Goal: Transaction & Acquisition: Purchase product/service

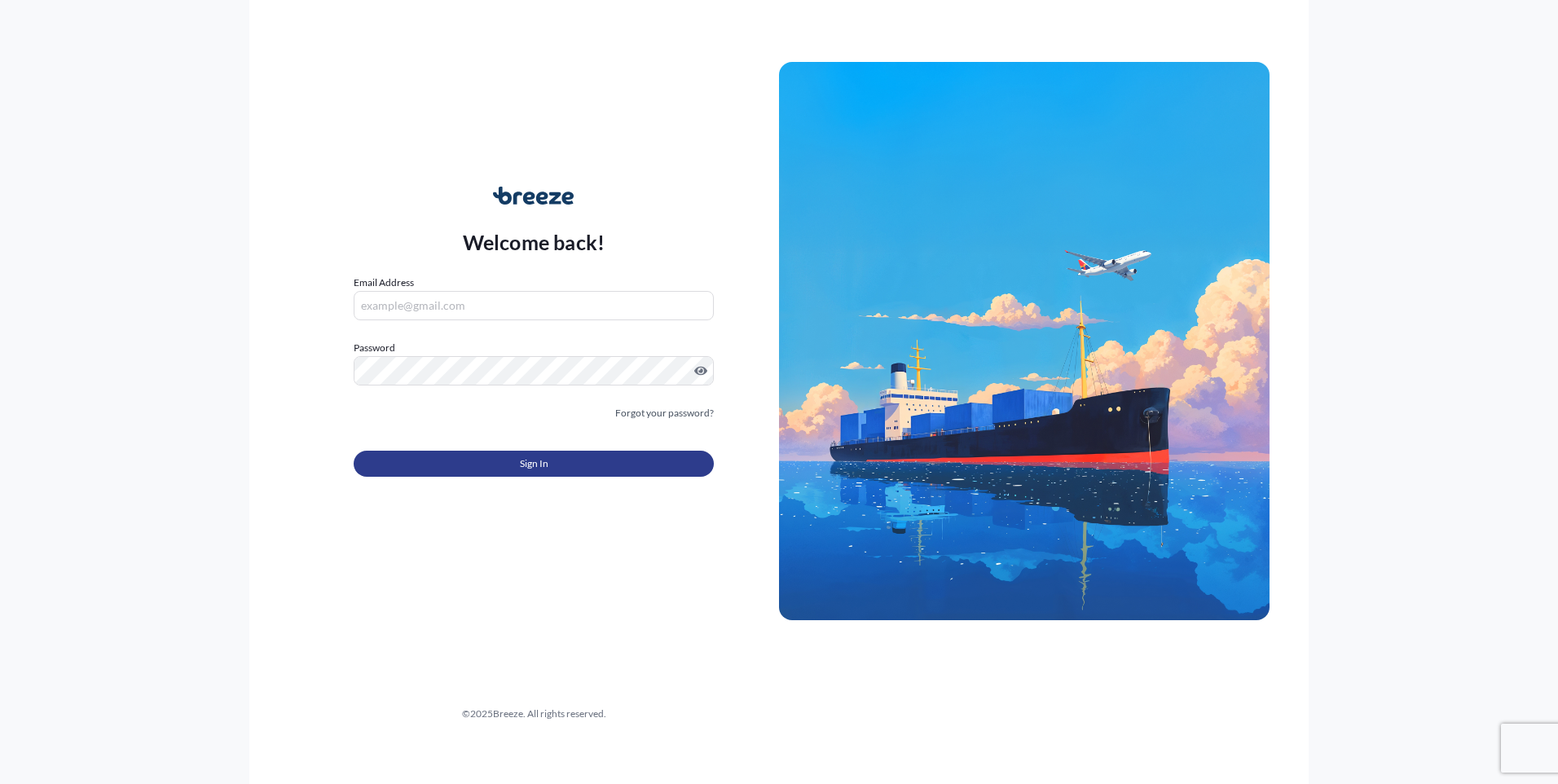
type input "[PERSON_NAME][EMAIL_ADDRESS][PERSON_NAME][DOMAIN_NAME]"
click at [626, 459] on button "Sign In" at bounding box center [533, 463] width 360 height 26
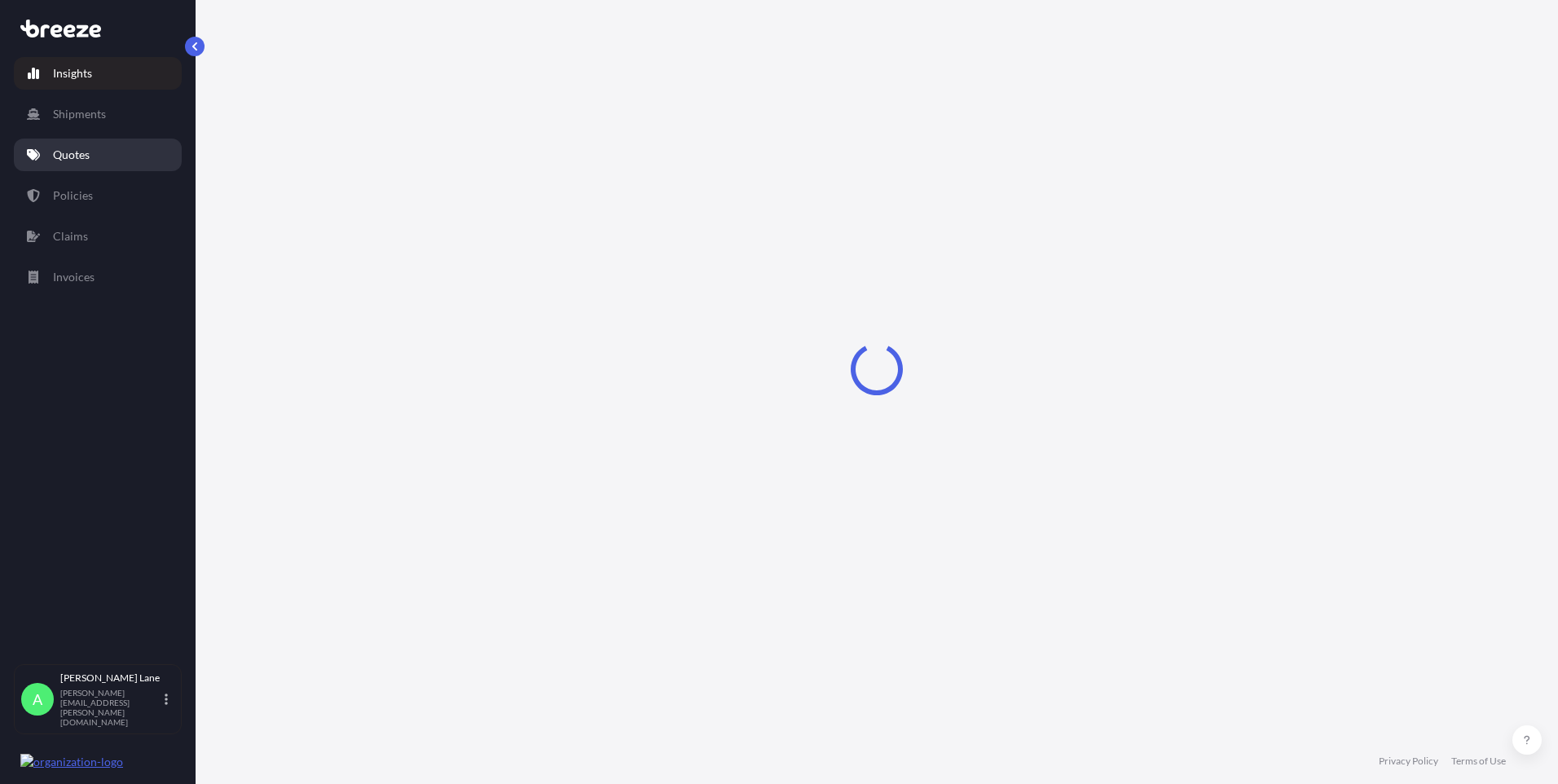
select select "2025"
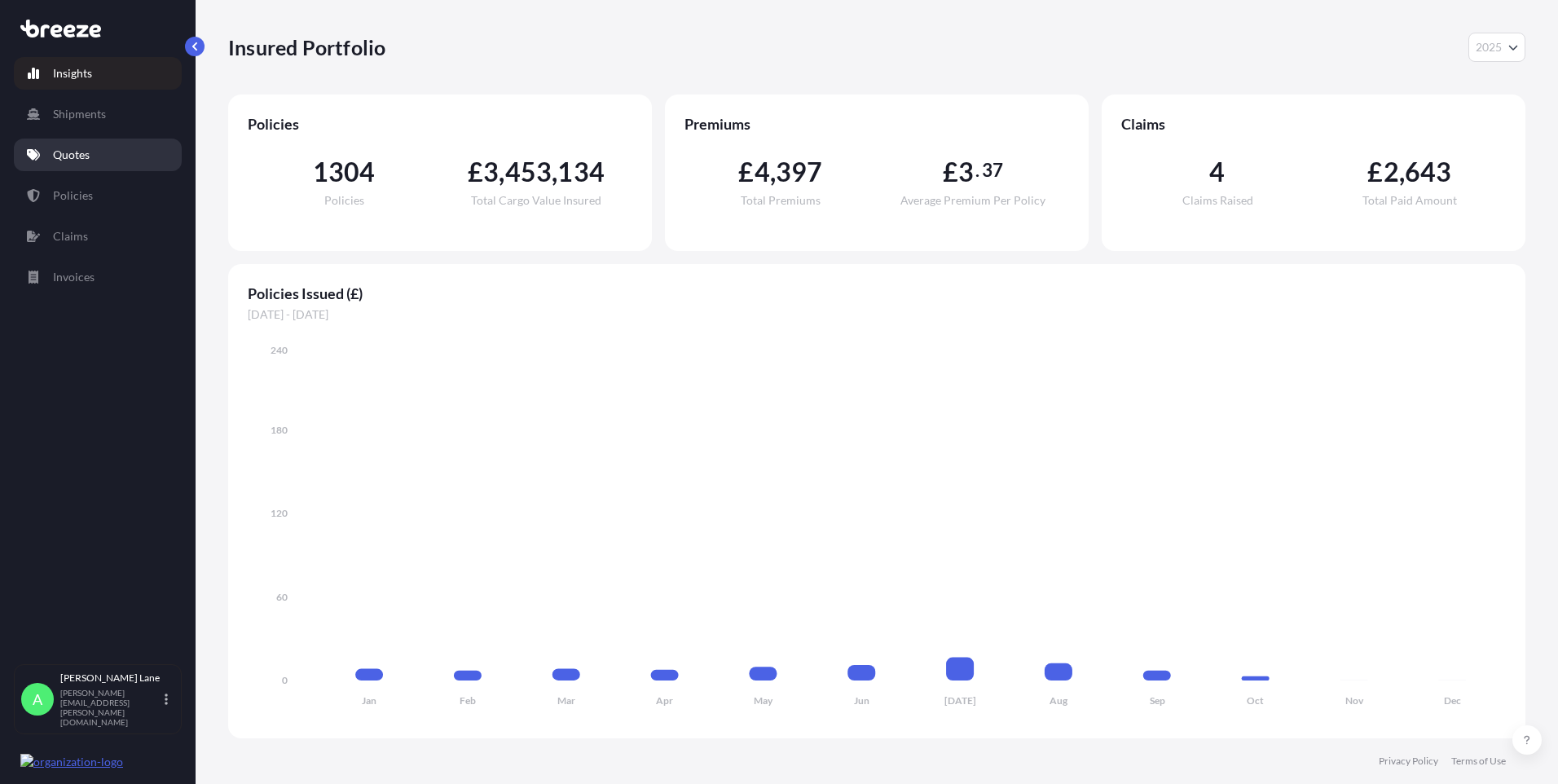
click at [58, 166] on link "Quotes" at bounding box center [97, 154] width 168 height 32
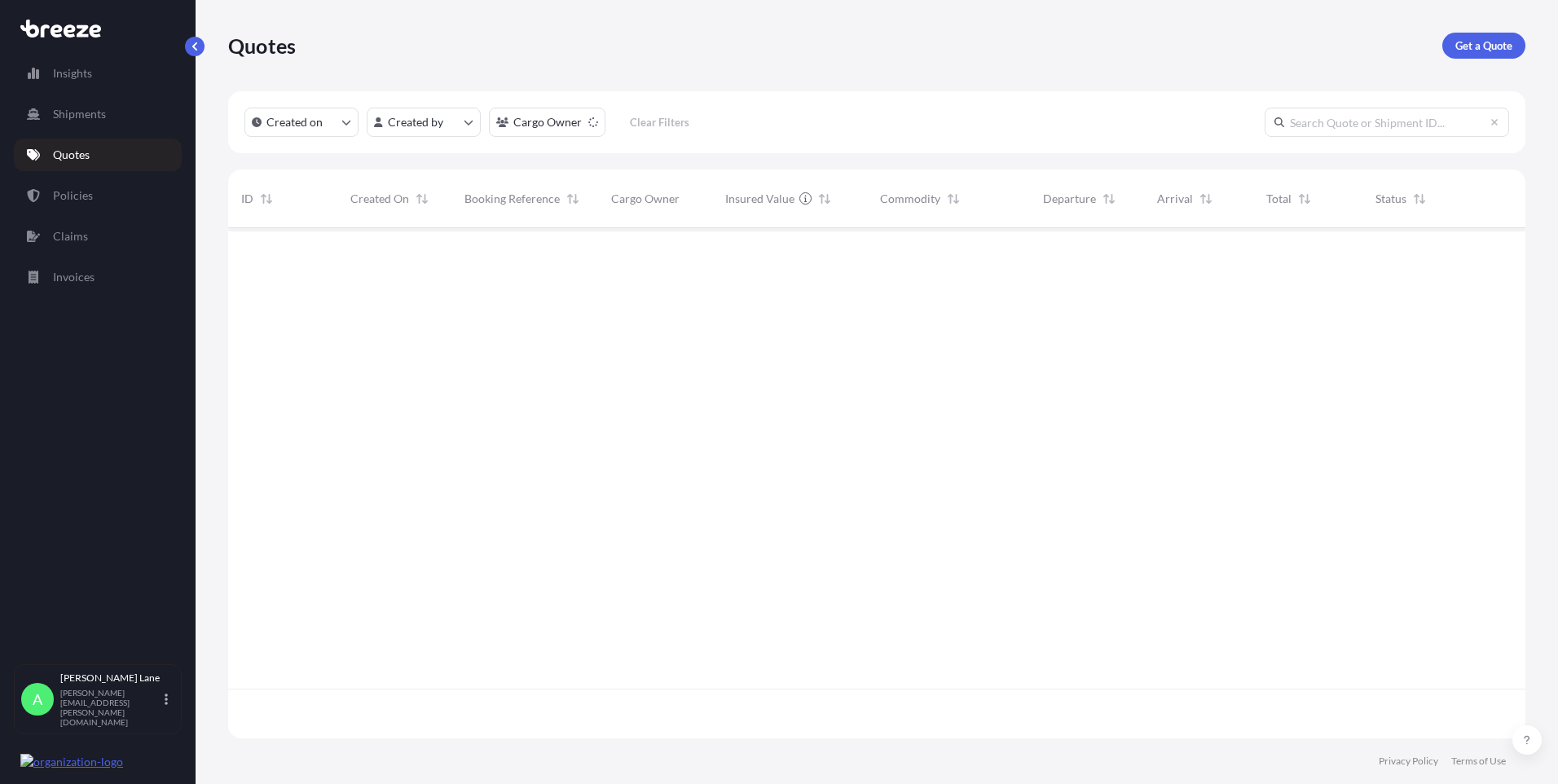
scroll to position [556, 1285]
click at [1490, 44] on p "Get a Quote" at bounding box center [1484, 45] width 57 height 17
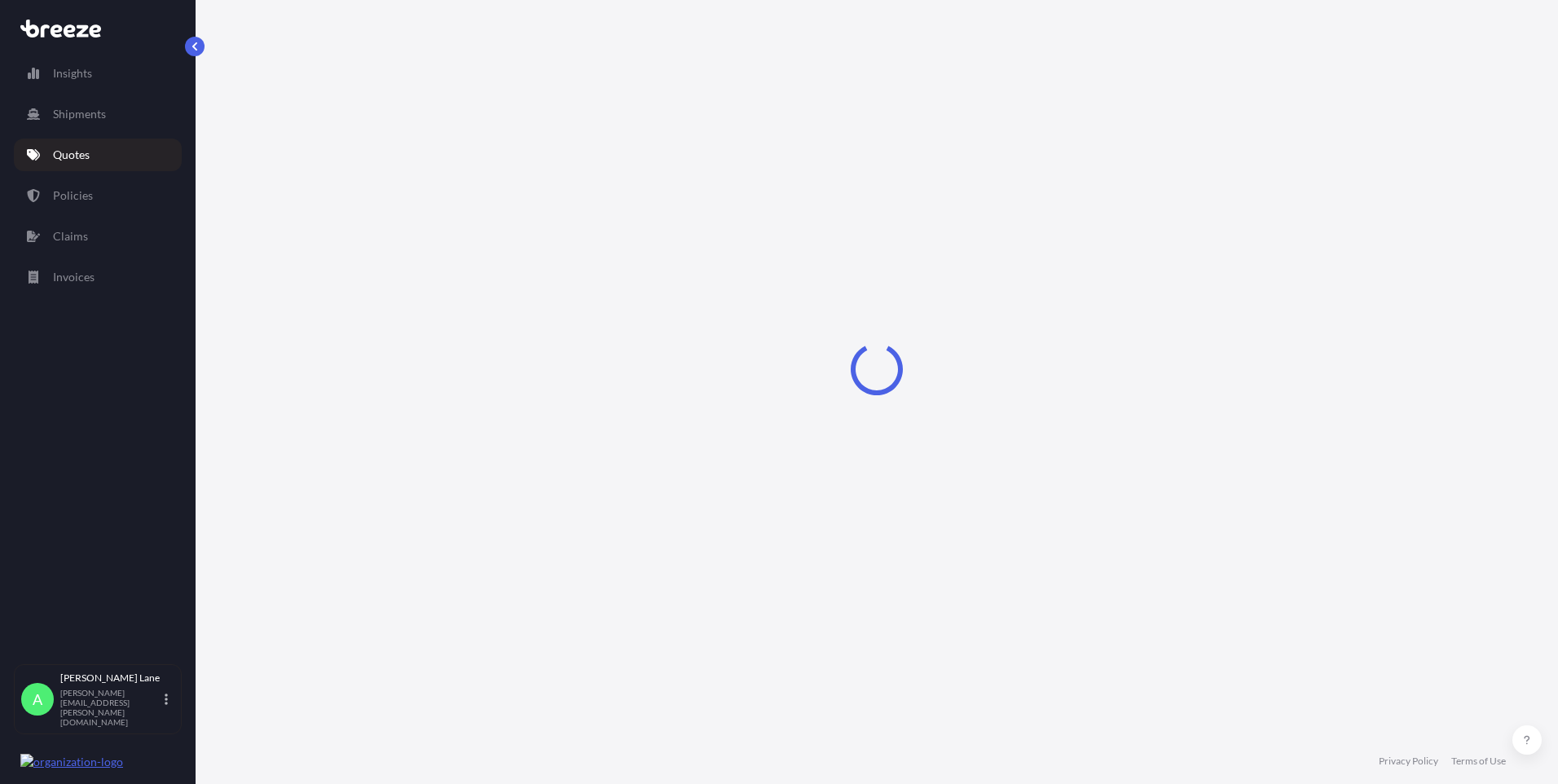
select select "Road"
select select "1"
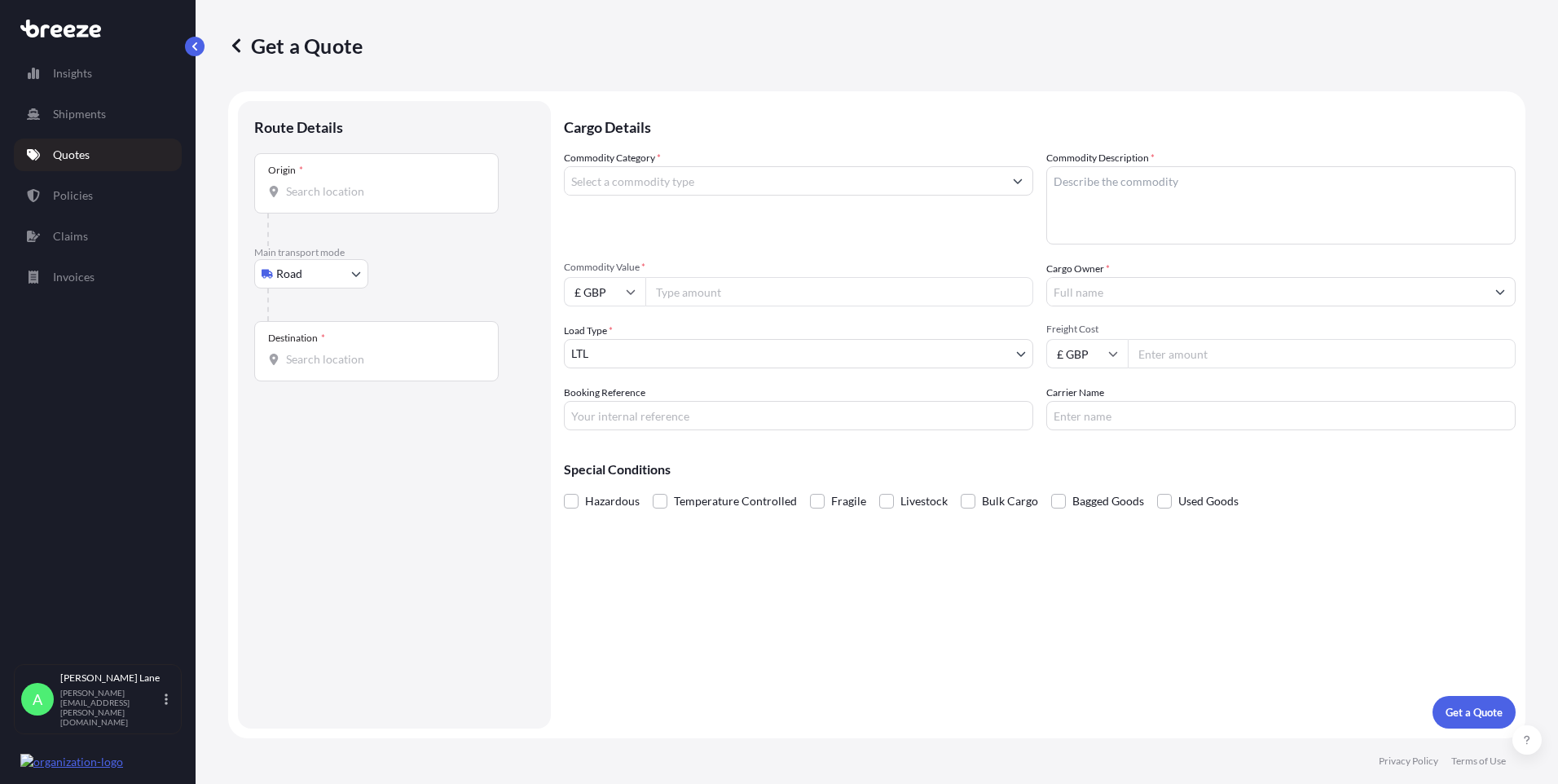
click at [282, 180] on div "Origin *" at bounding box center [376, 183] width 244 height 60
click at [286, 183] on input "Origin *" at bounding box center [382, 191] width 192 height 17
drag, startPoint x: 319, startPoint y: 182, endPoint x: 301, endPoint y: 189, distance: 19.3
click at [301, 189] on input "Origin * Please select an origin" at bounding box center [382, 191] width 192 height 17
paste input "SG13 7UB"
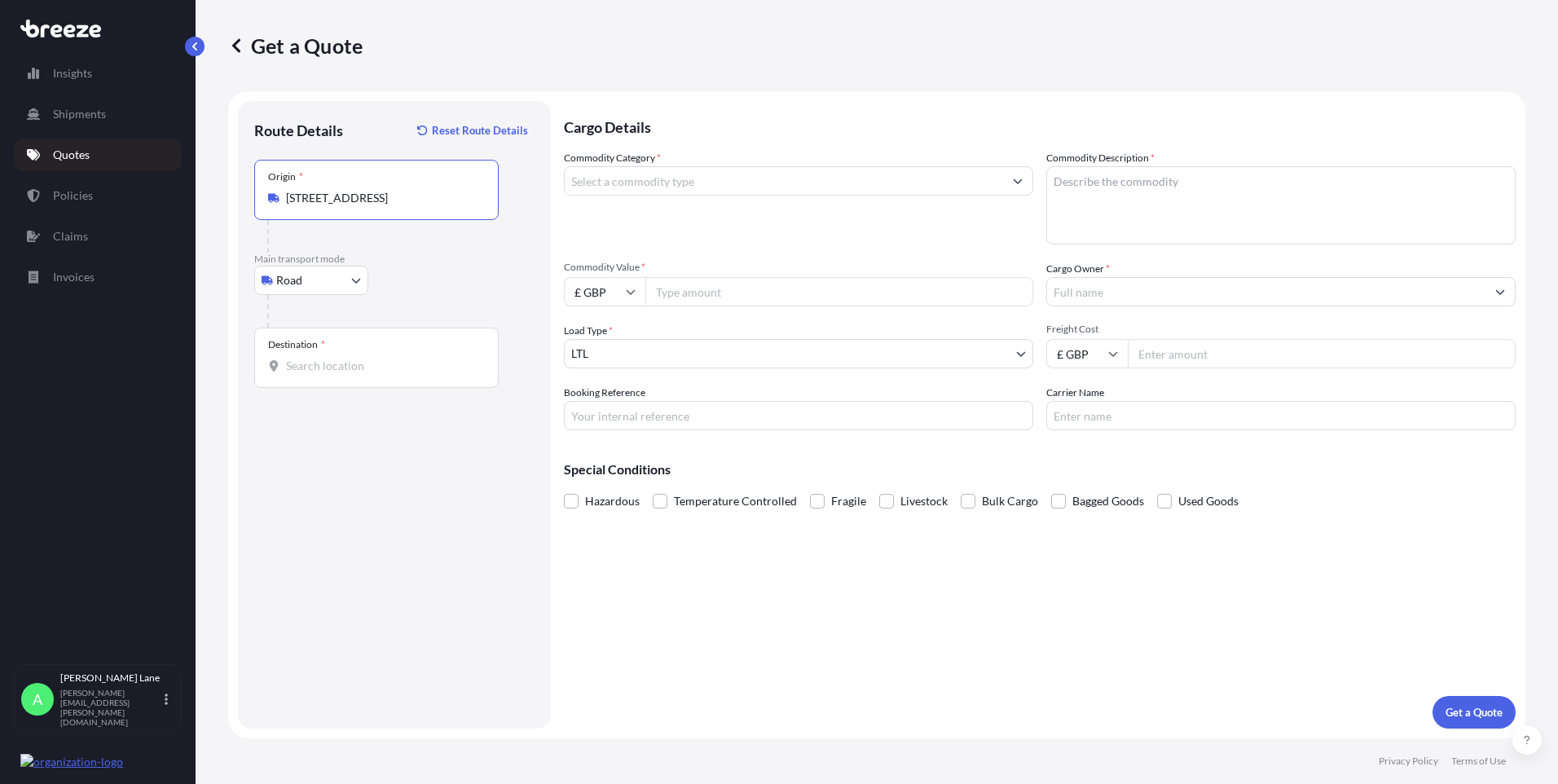
type input "Hertford SG13 7UB, UK"
click at [376, 359] on input "Destination *" at bounding box center [382, 365] width 192 height 17
paste input "GY3 5TW"
click at [416, 423] on span "Guernsey GY3 5TW , Guernsey" at bounding box center [436, 423] width 254 height 32
type input "Guernsey GY3 5TW, Guernsey"
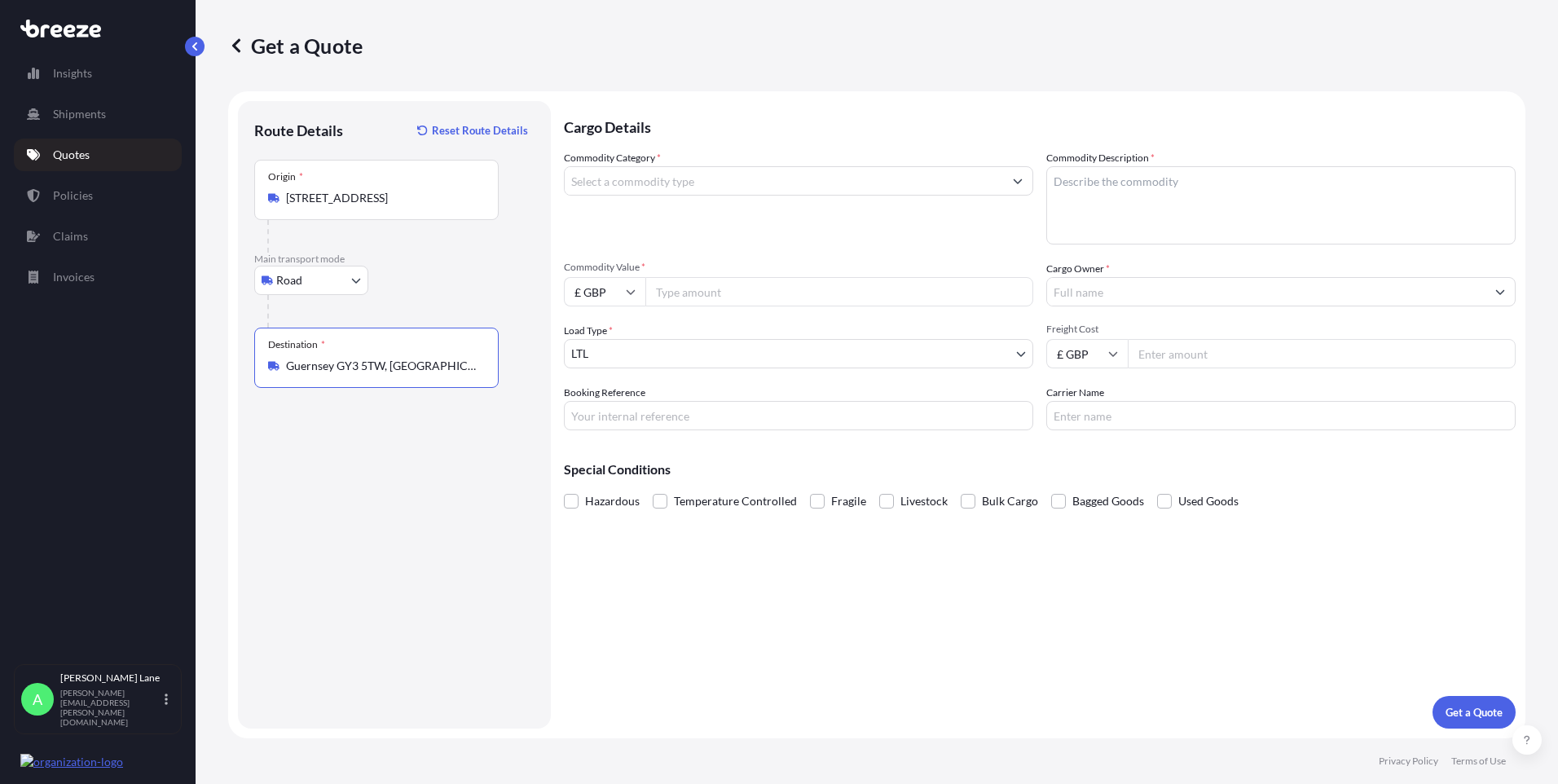
click at [710, 179] on input "Commodity Category *" at bounding box center [783, 181] width 439 height 29
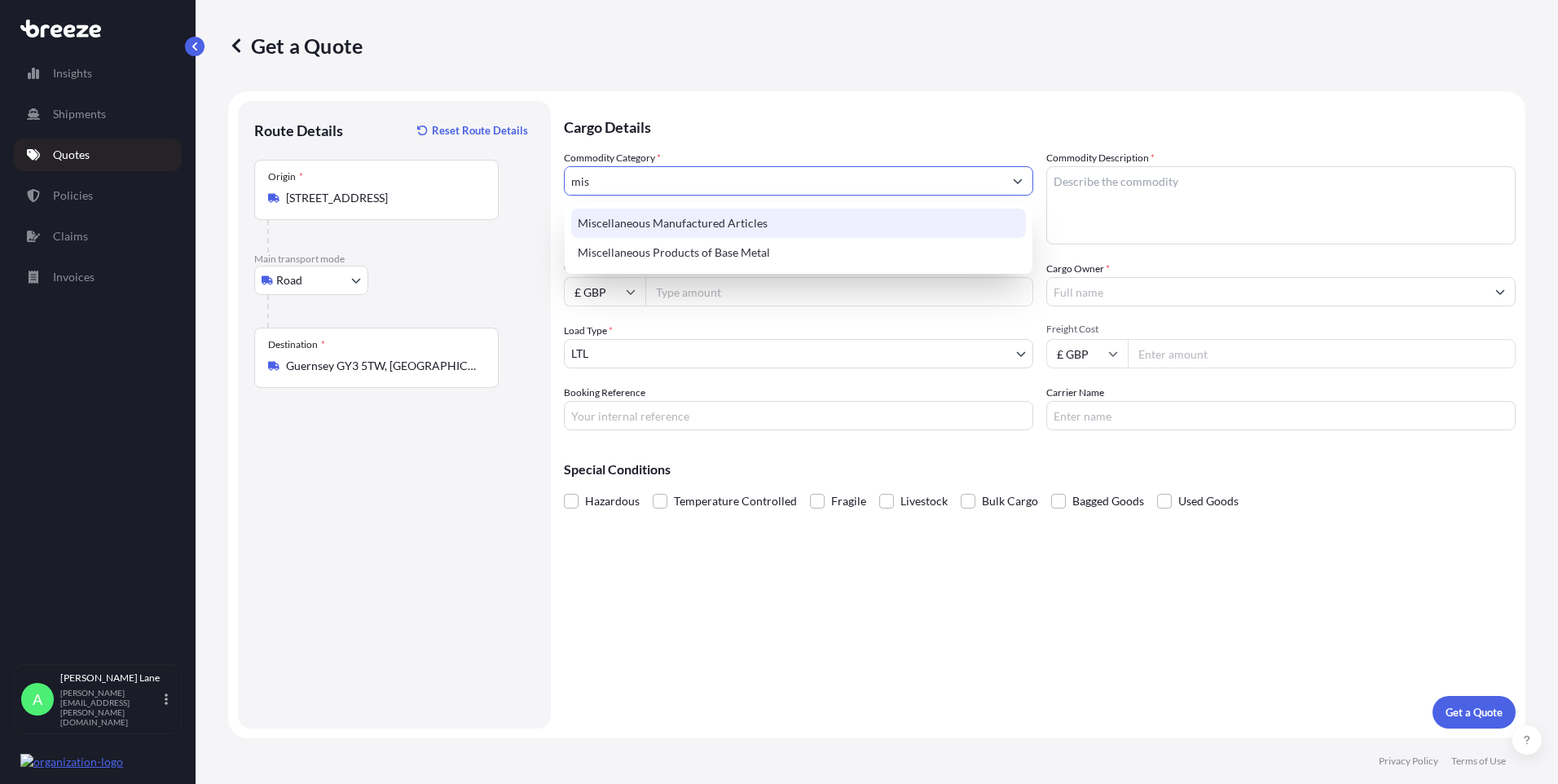
click at [724, 230] on div "Miscellaneous Manufactured Articles" at bounding box center [798, 224] width 455 height 29
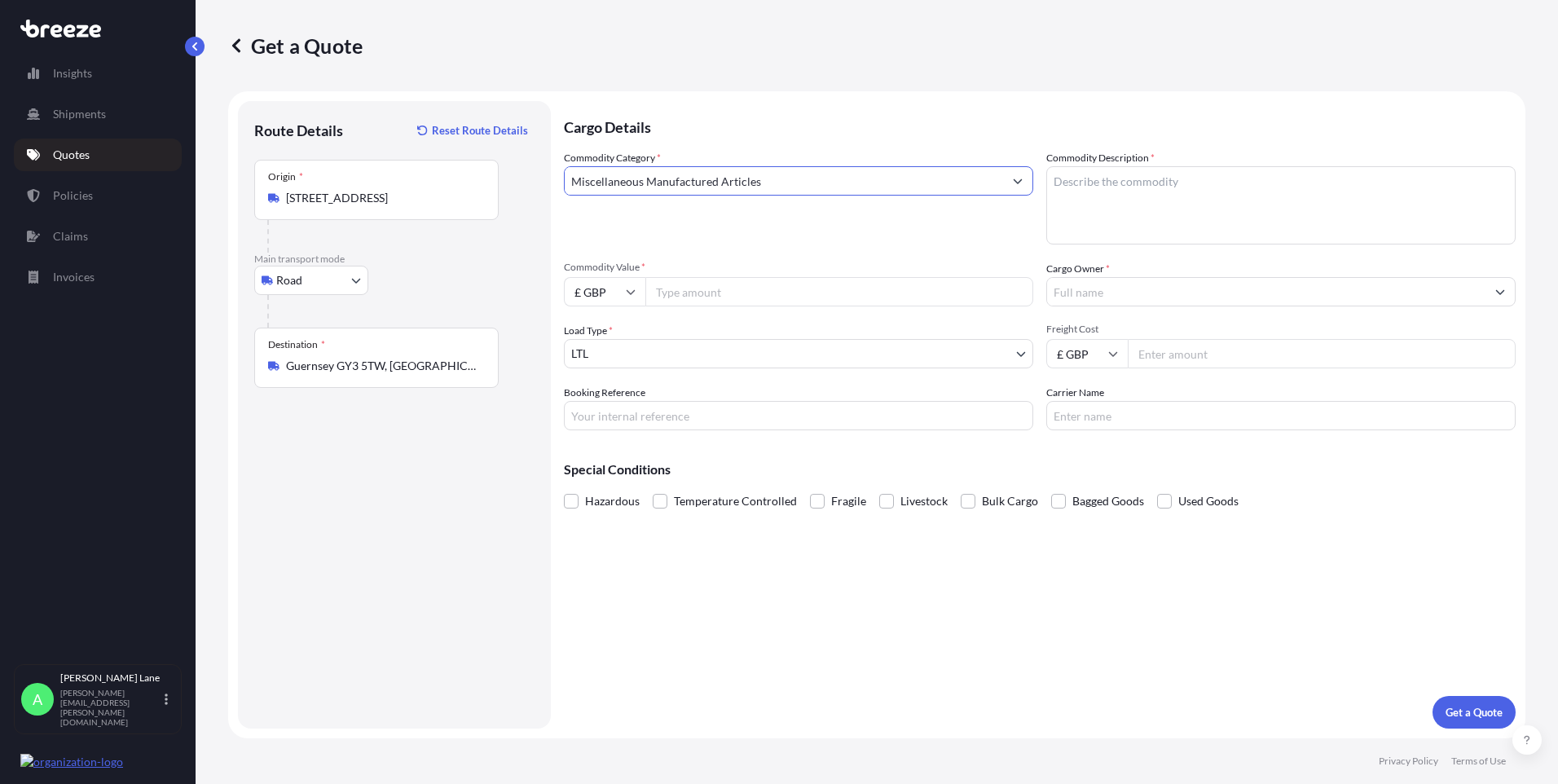
type input "Miscellaneous Manufactured Articles"
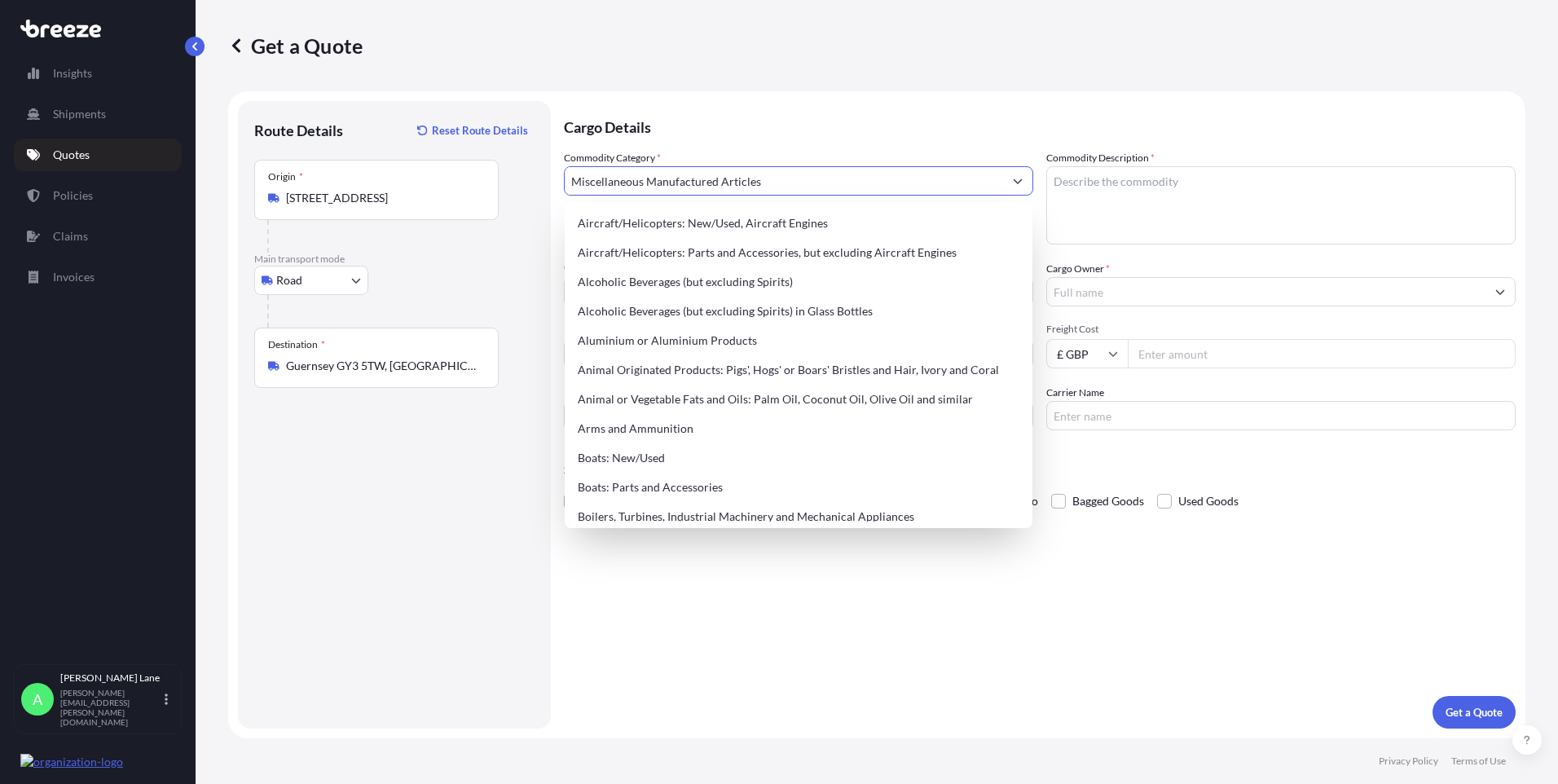
drag, startPoint x: 785, startPoint y: 732, endPoint x: 748, endPoint y: 558, distance: 177.9
click at [785, 730] on form "Route Details Reset Route Details Place of loading Road Road Rail Origin * Hert…" at bounding box center [877, 414] width 1298 height 647
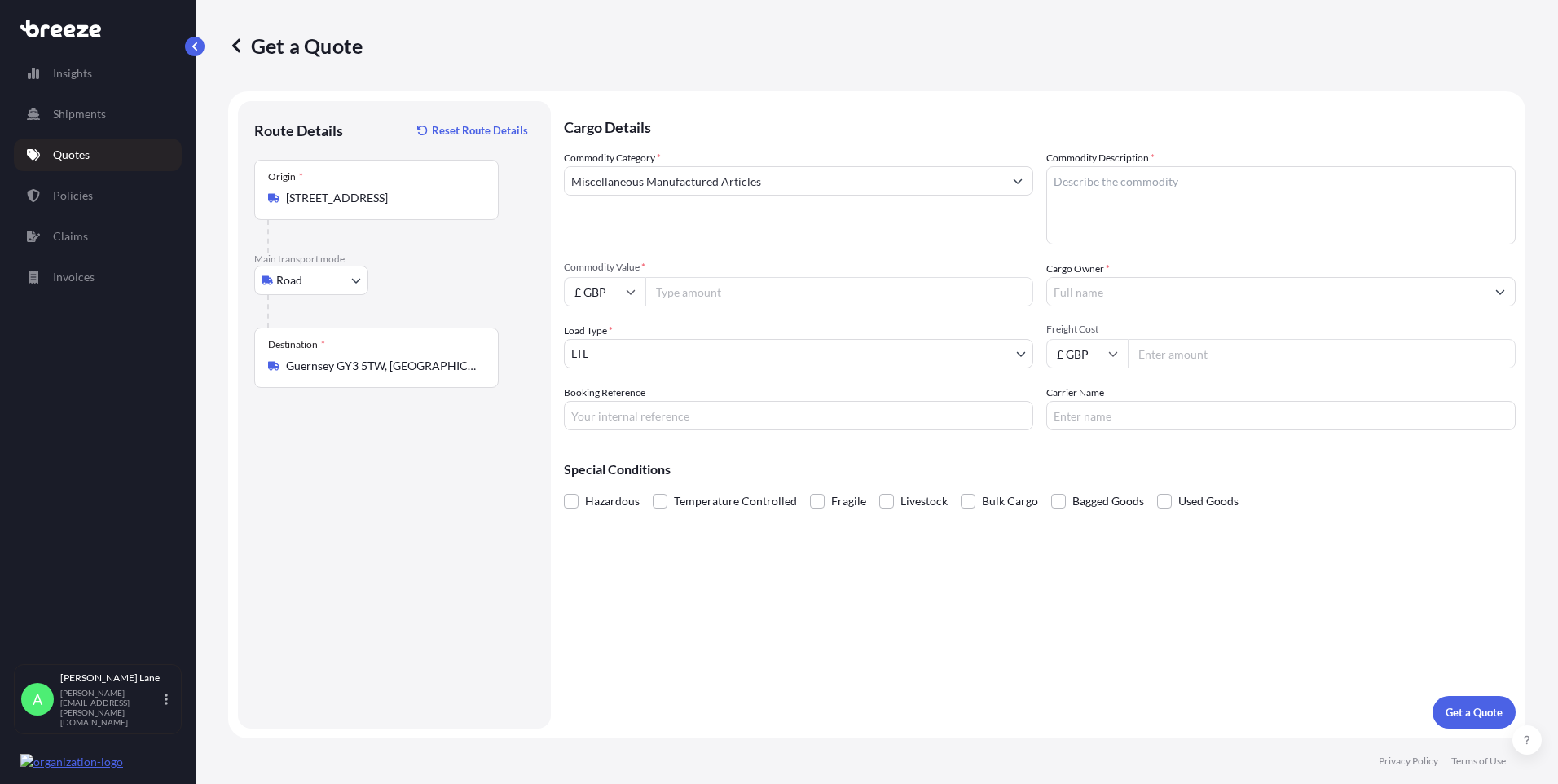
click at [714, 292] on input "Commodity Value *" at bounding box center [839, 291] width 388 height 29
type input "530"
click at [746, 423] on input "Booking Reference" at bounding box center [798, 415] width 469 height 29
paste input "1899671"
type input "1899671"
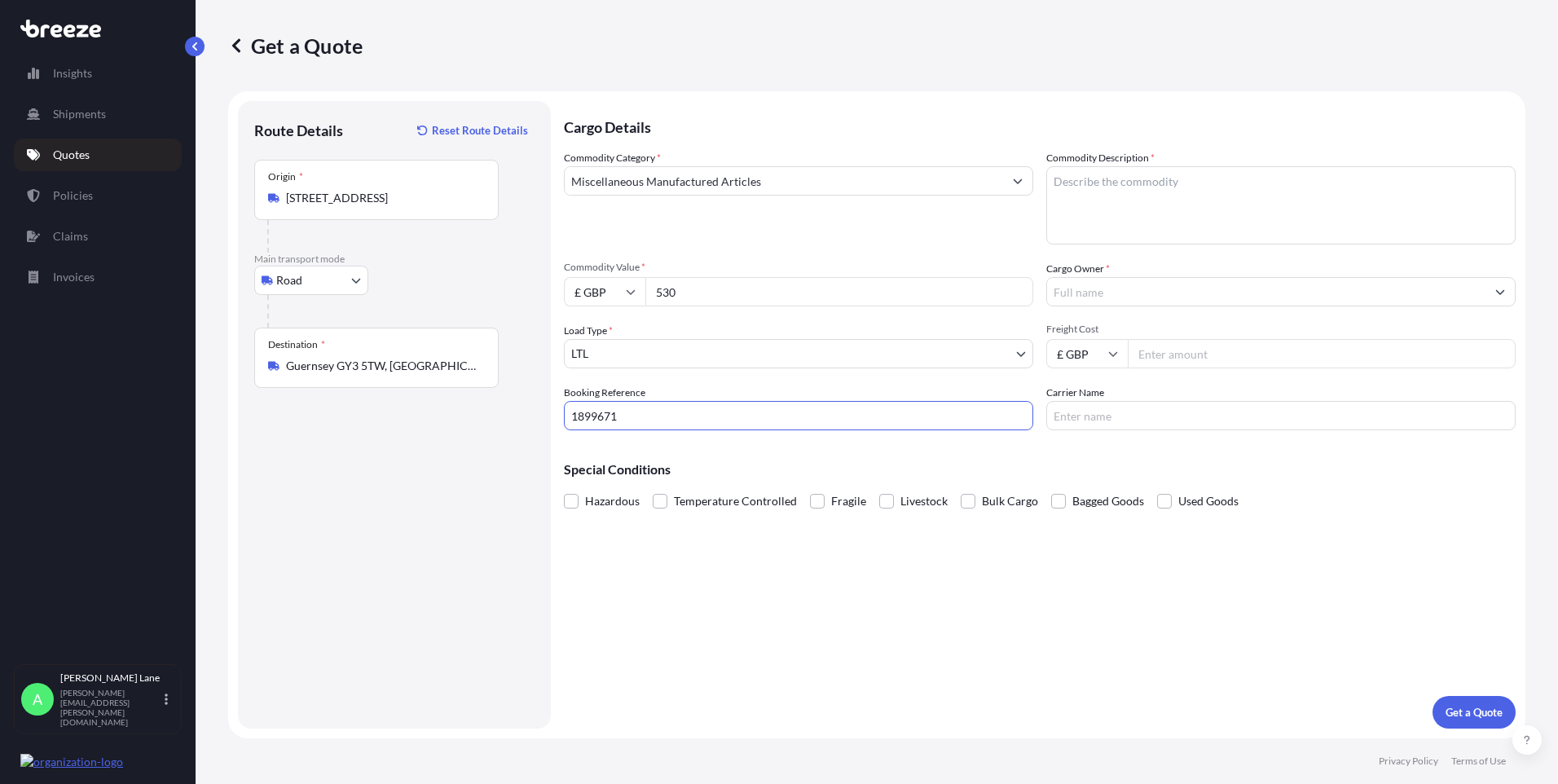
drag, startPoint x: 1130, startPoint y: 203, endPoint x: 1061, endPoint y: 277, distance: 101.2
click at [1128, 203] on textarea "Commodity Description *" at bounding box center [1281, 205] width 469 height 78
paste textarea "Service Kit HIT 75 Air Dryer"
type textarea "Service Kit HIT 75 Air Dryer"
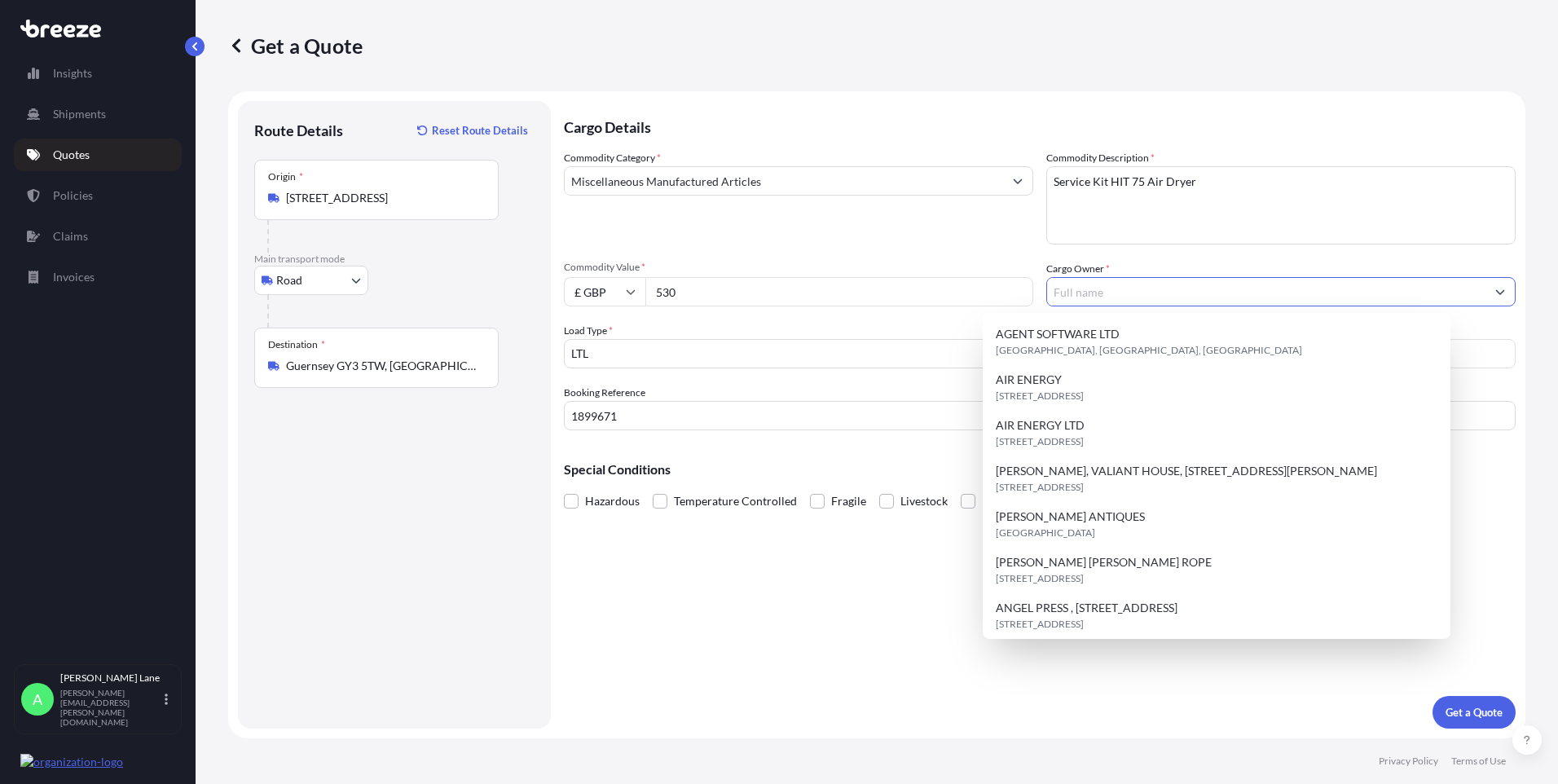
click at [1124, 289] on input "Cargo Owner *" at bounding box center [1266, 291] width 439 height 29
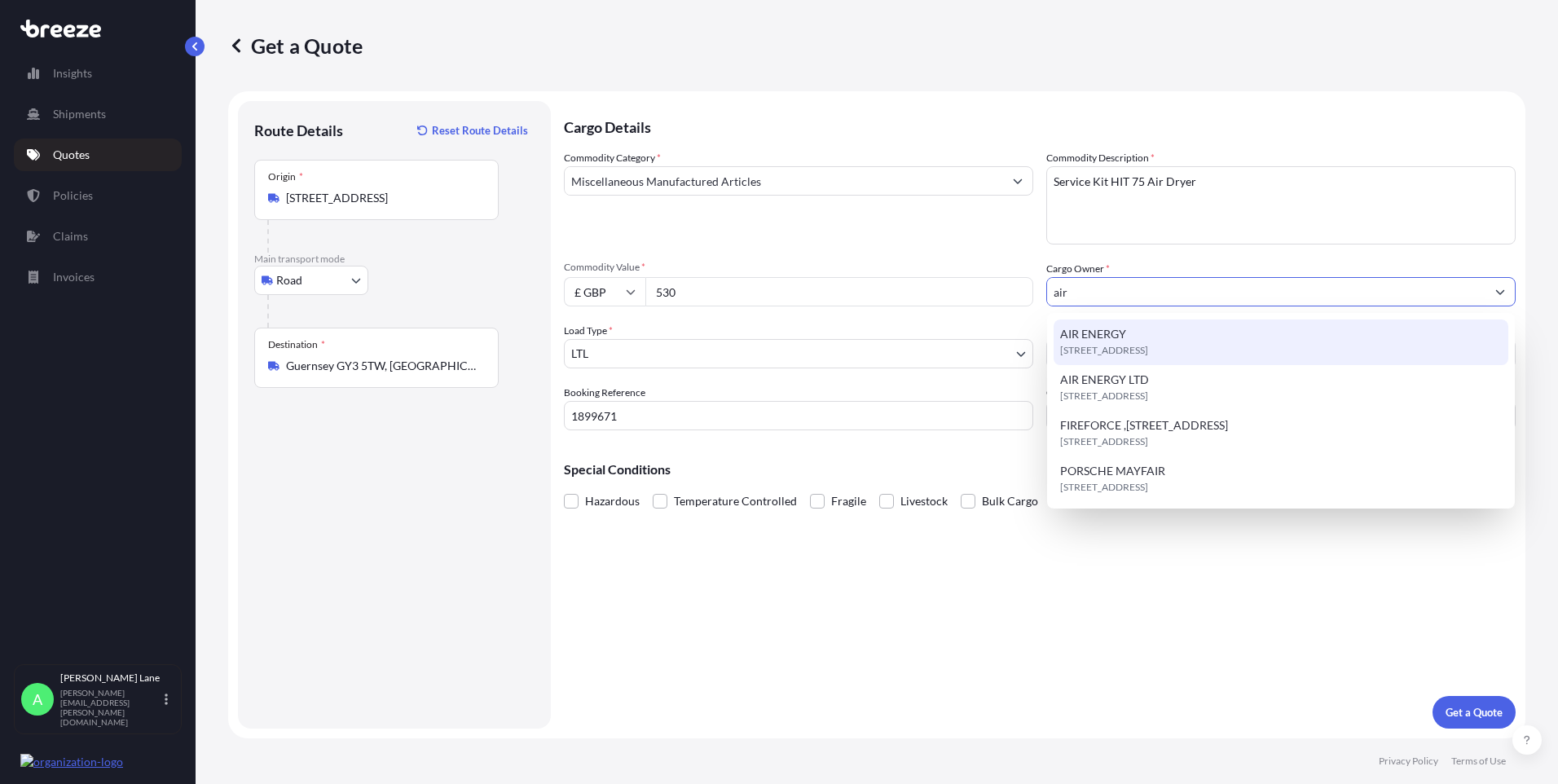
click at [1128, 348] on span "[STREET_ADDRESS]" at bounding box center [1104, 350] width 88 height 17
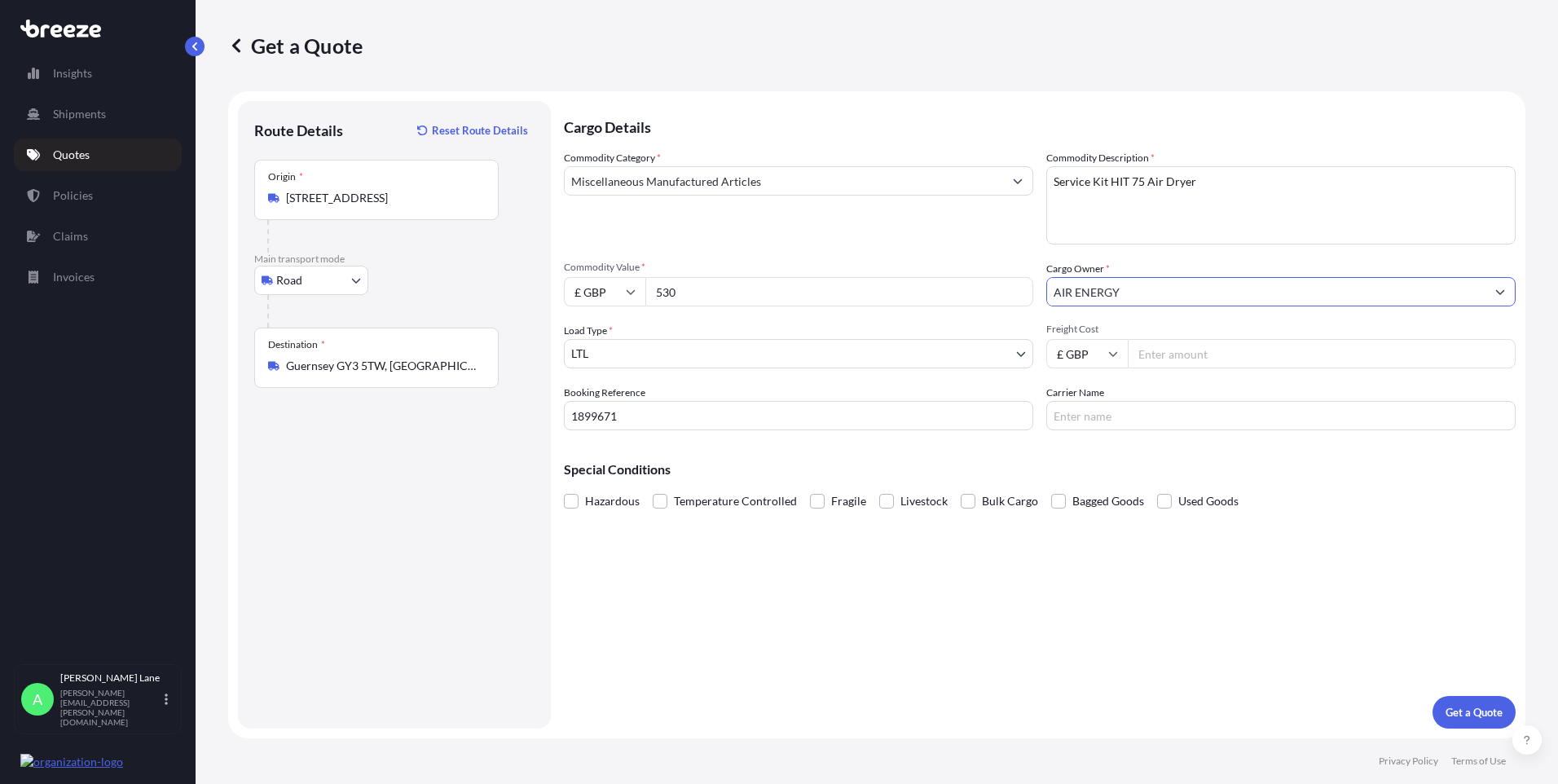
type input "AIR ENERGY"
click at [1173, 352] on input "Freight Cost" at bounding box center [1321, 353] width 388 height 29
type input "39.29"
click at [1153, 403] on input "Carrier Name" at bounding box center [1281, 415] width 469 height 29
type input "dhl"
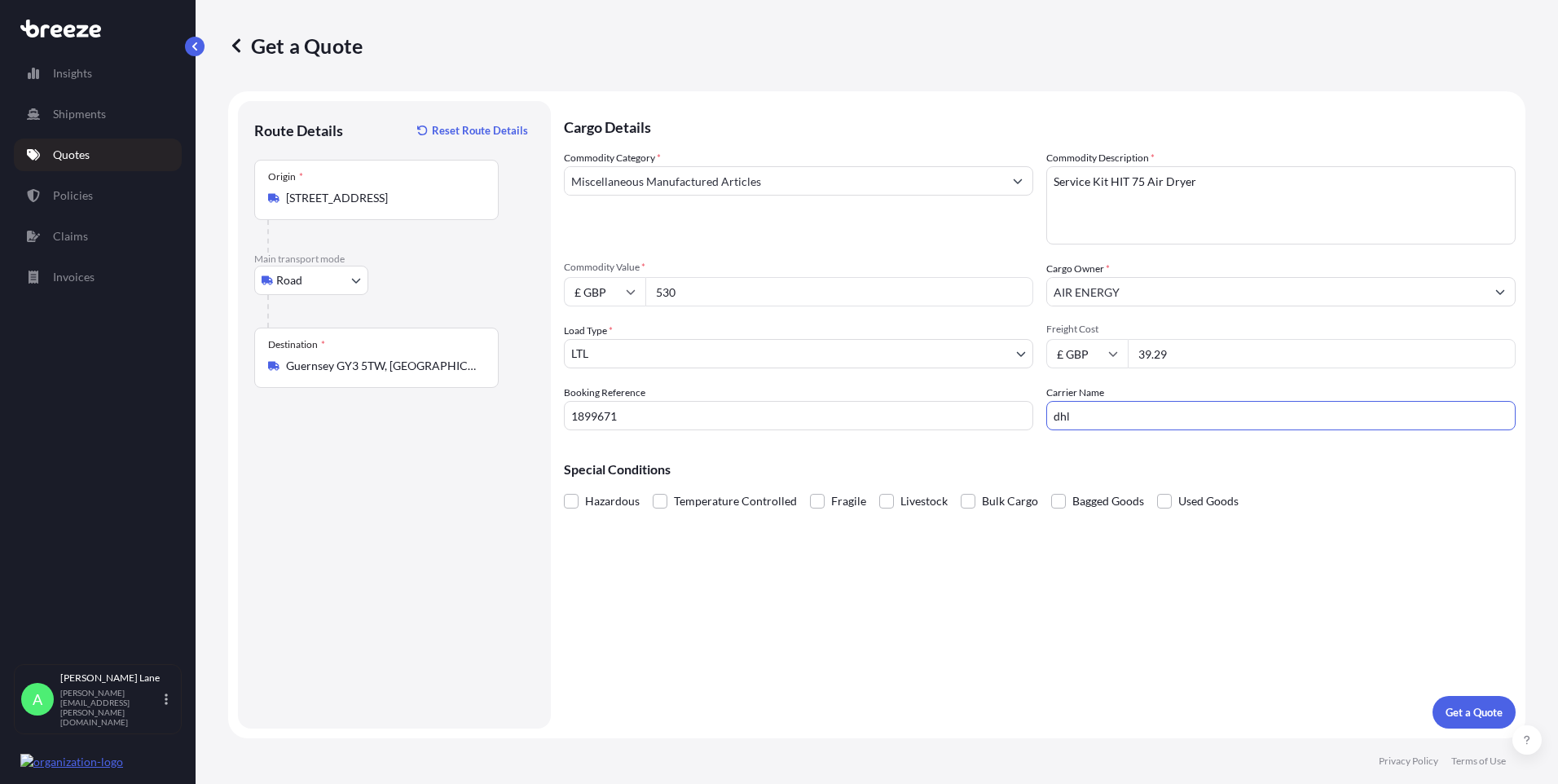
drag, startPoint x: 1010, startPoint y: 585, endPoint x: 1424, endPoint y: 650, distance: 419.1
click at [1012, 585] on div "Cargo Details Commodity Category * Miscellaneous Manufactured Articles Commodit…" at bounding box center [1040, 414] width 952 height 627
click at [1483, 712] on p "Get a Quote" at bounding box center [1475, 711] width 57 height 17
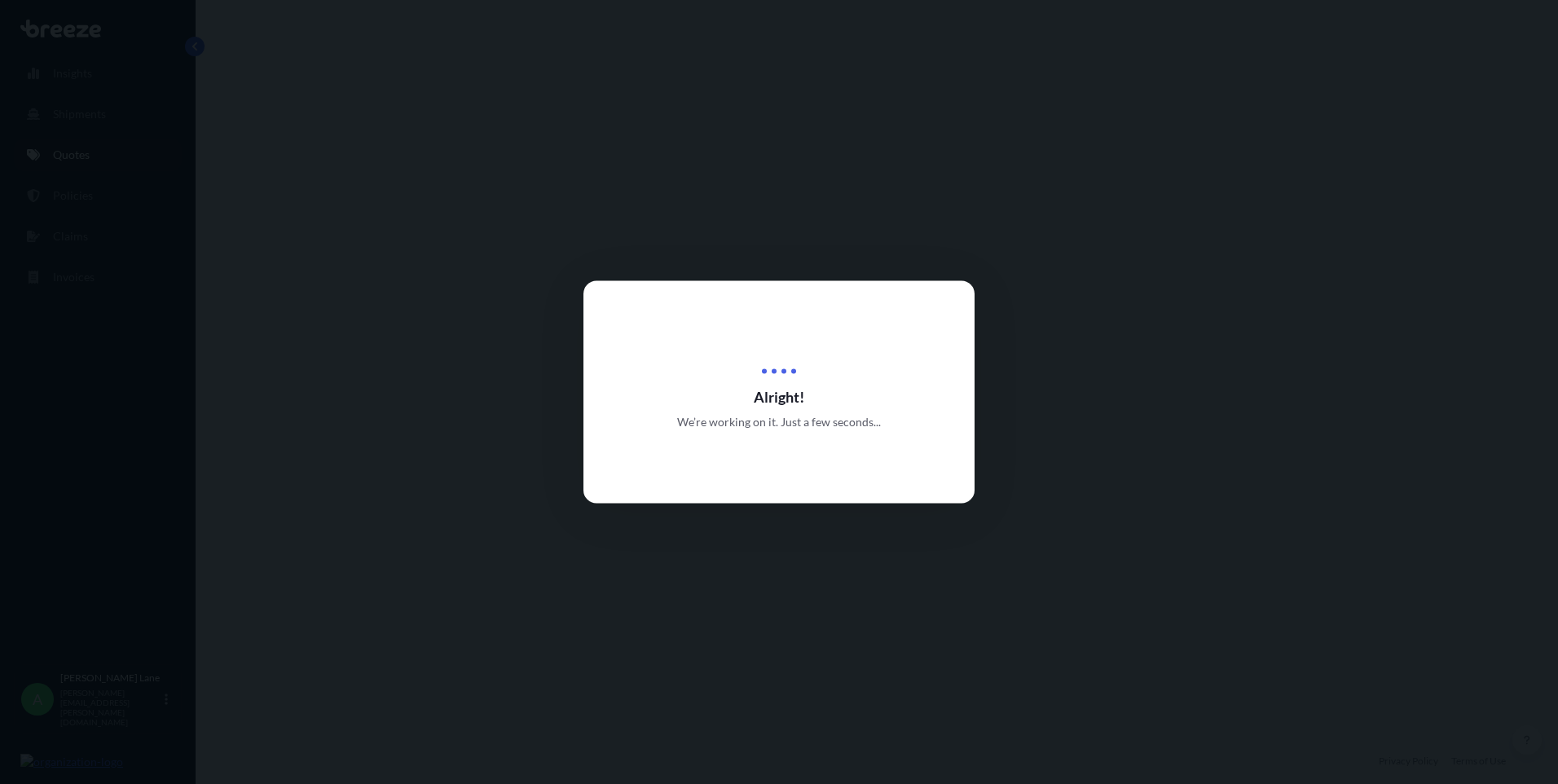
select select "Road"
select select "1"
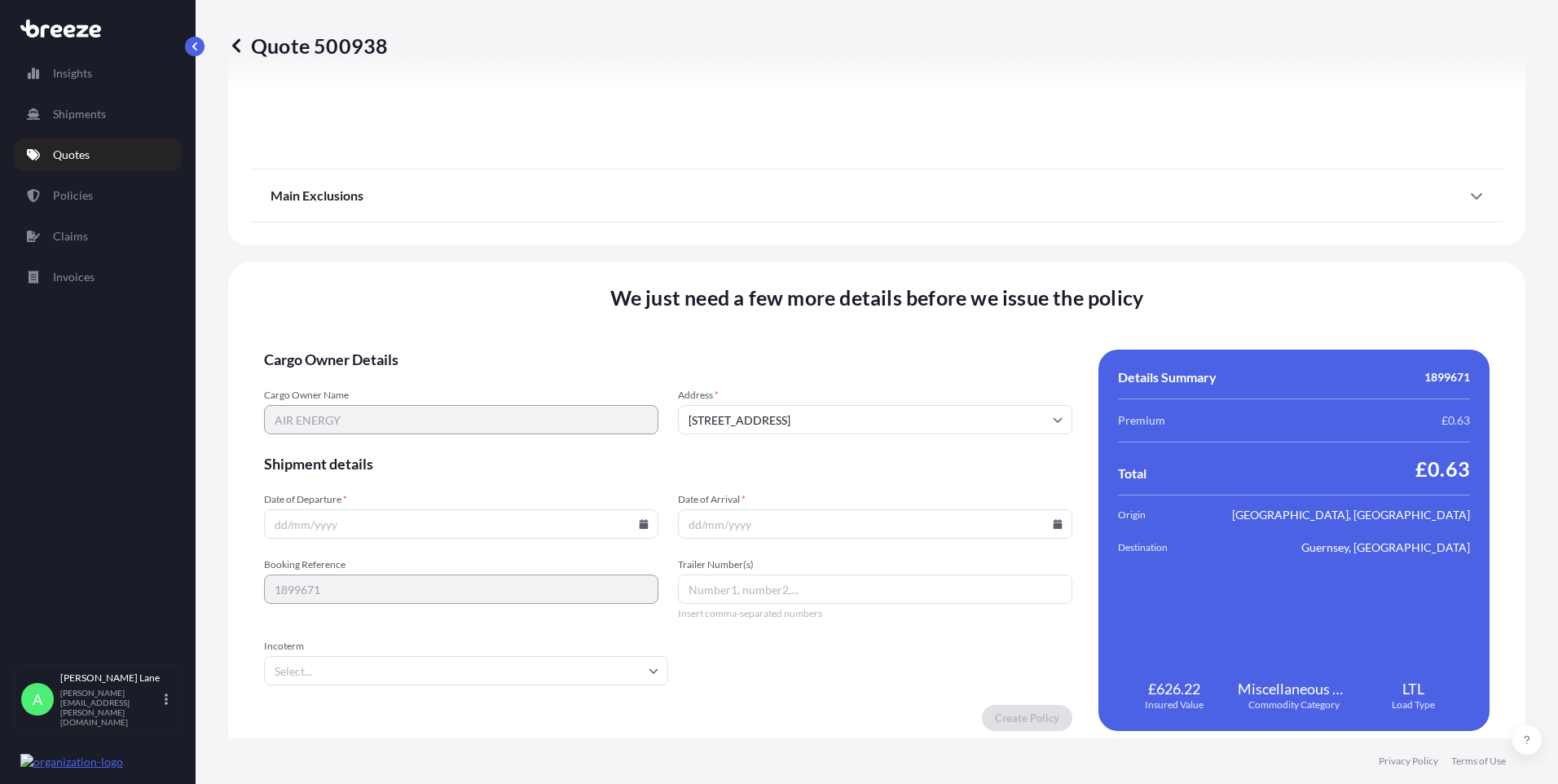
scroll to position [1802, 0]
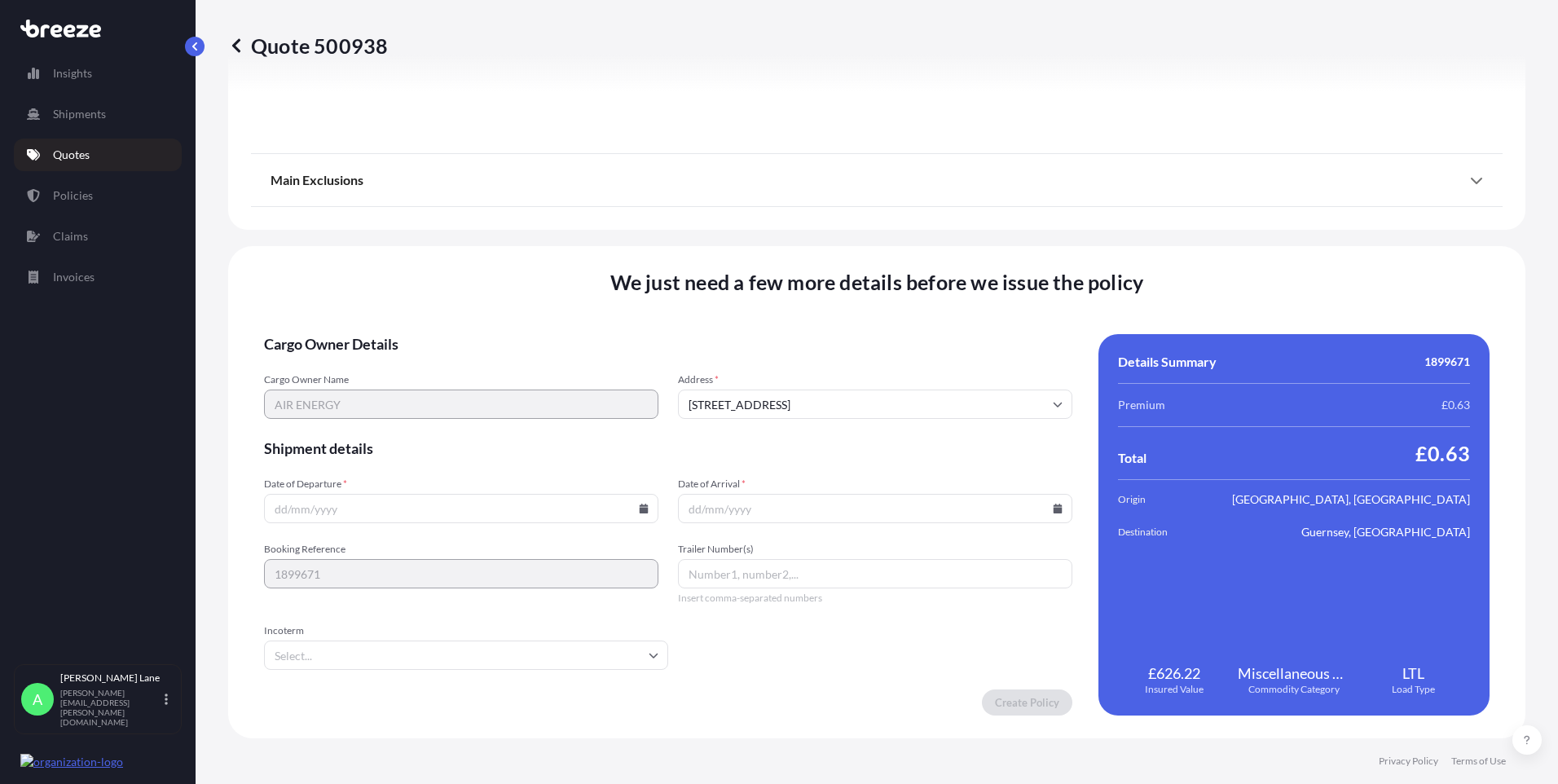
click at [640, 512] on icon at bounding box center [644, 508] width 9 height 10
click at [415, 332] on button "8" at bounding box center [421, 332] width 27 height 26
type input "[DATE]"
click at [371, 653] on input "Incoterm" at bounding box center [466, 655] width 404 height 29
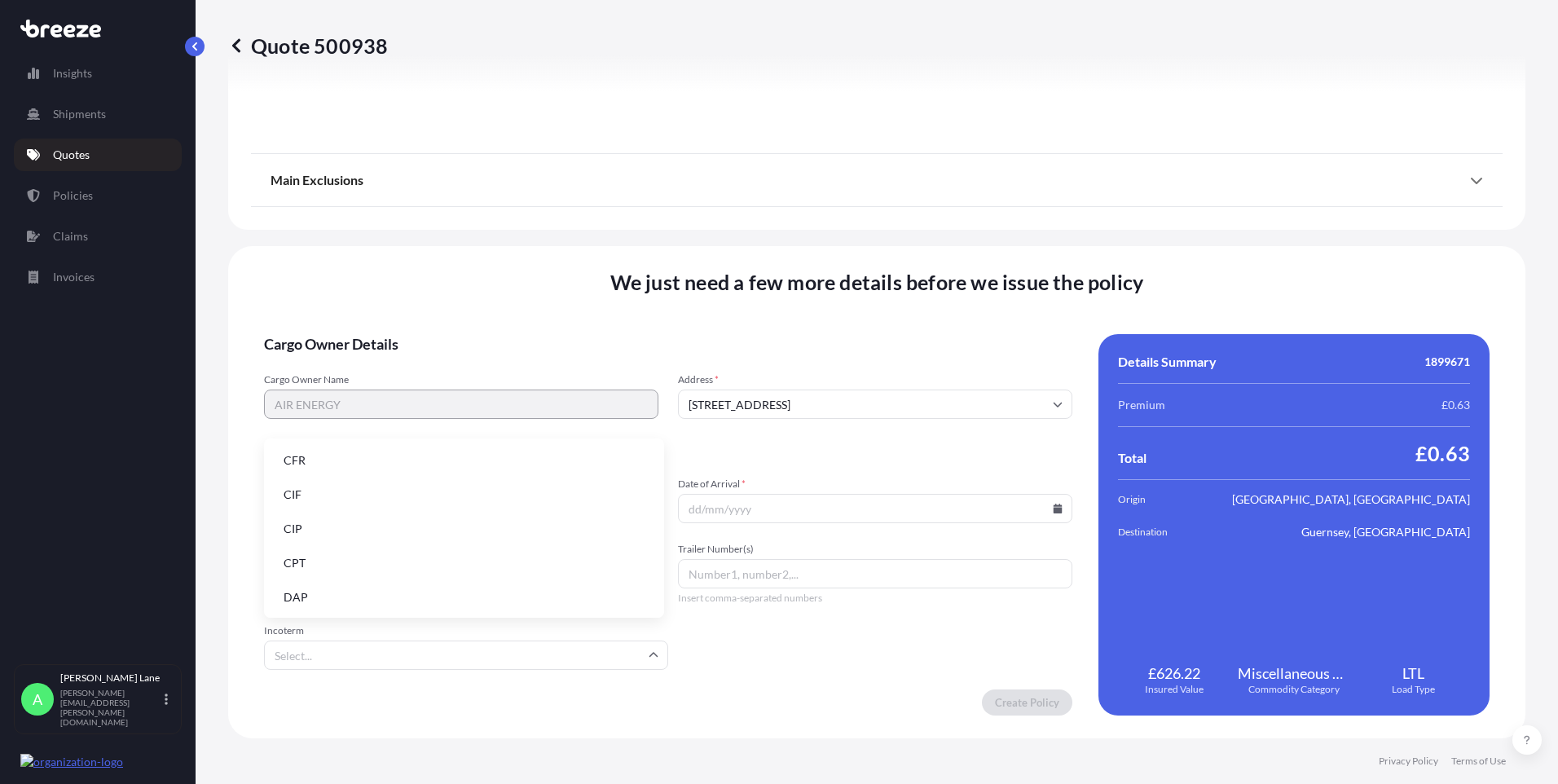
drag, startPoint x: 364, startPoint y: 598, endPoint x: 574, endPoint y: 582, distance: 210.6
click at [367, 596] on li "DAP" at bounding box center [464, 598] width 387 height 31
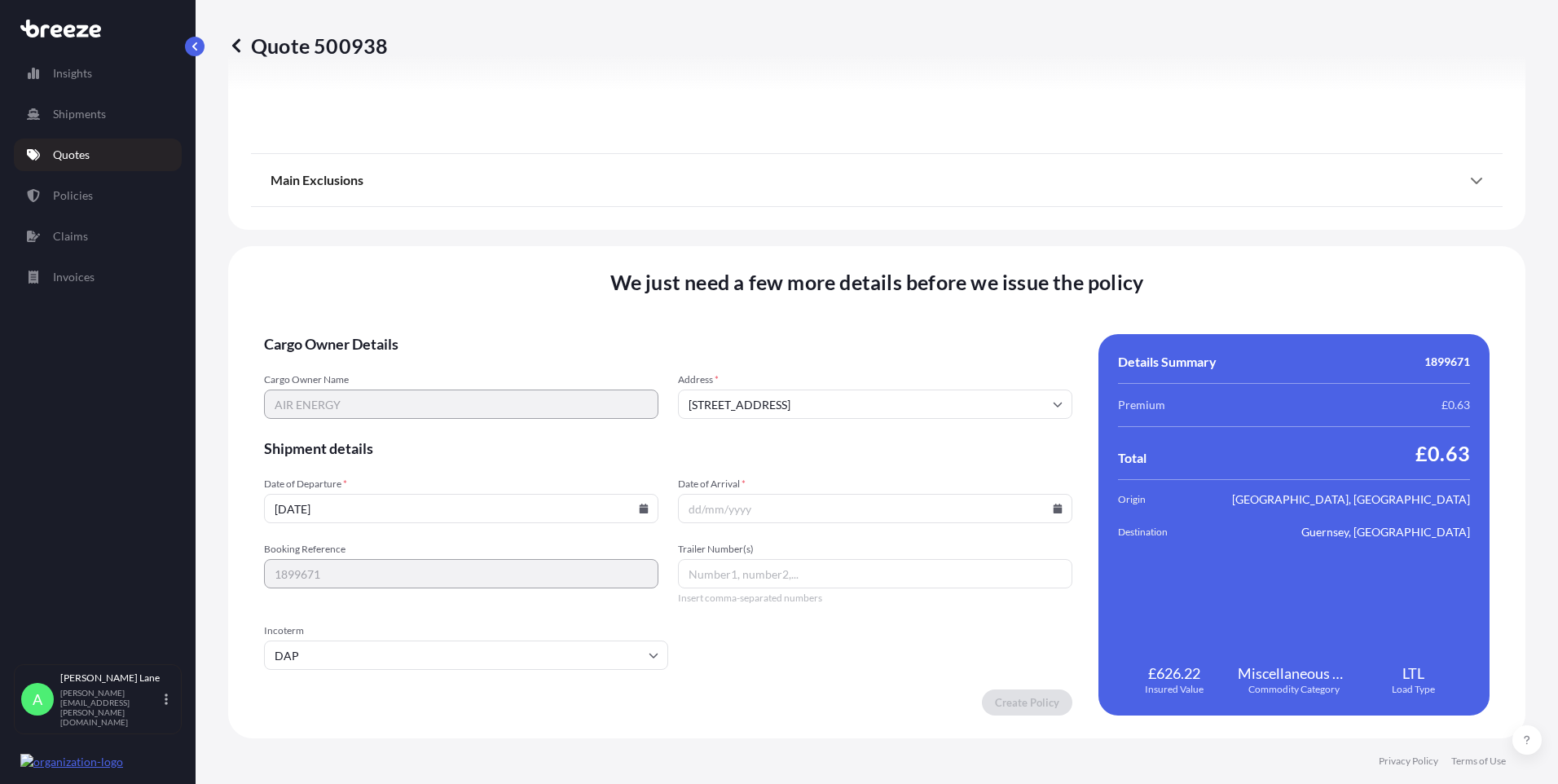
paste input "1577964426"
type input "1577964426"
click at [1053, 504] on icon at bounding box center [1058, 508] width 10 height 10
click at [906, 331] on button "10" at bounding box center [908, 332] width 27 height 26
type input "10/10/2025"
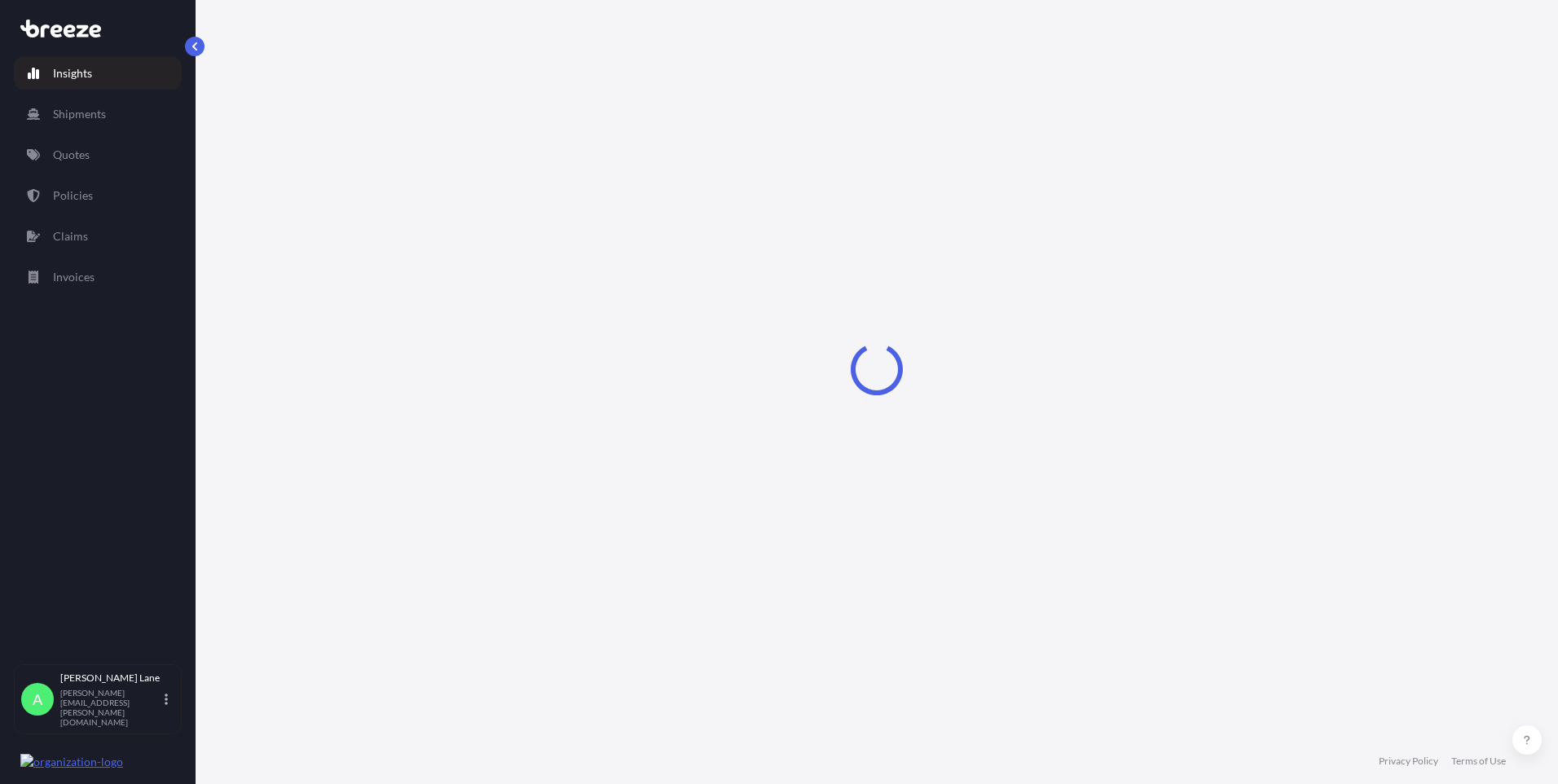
select select "2025"
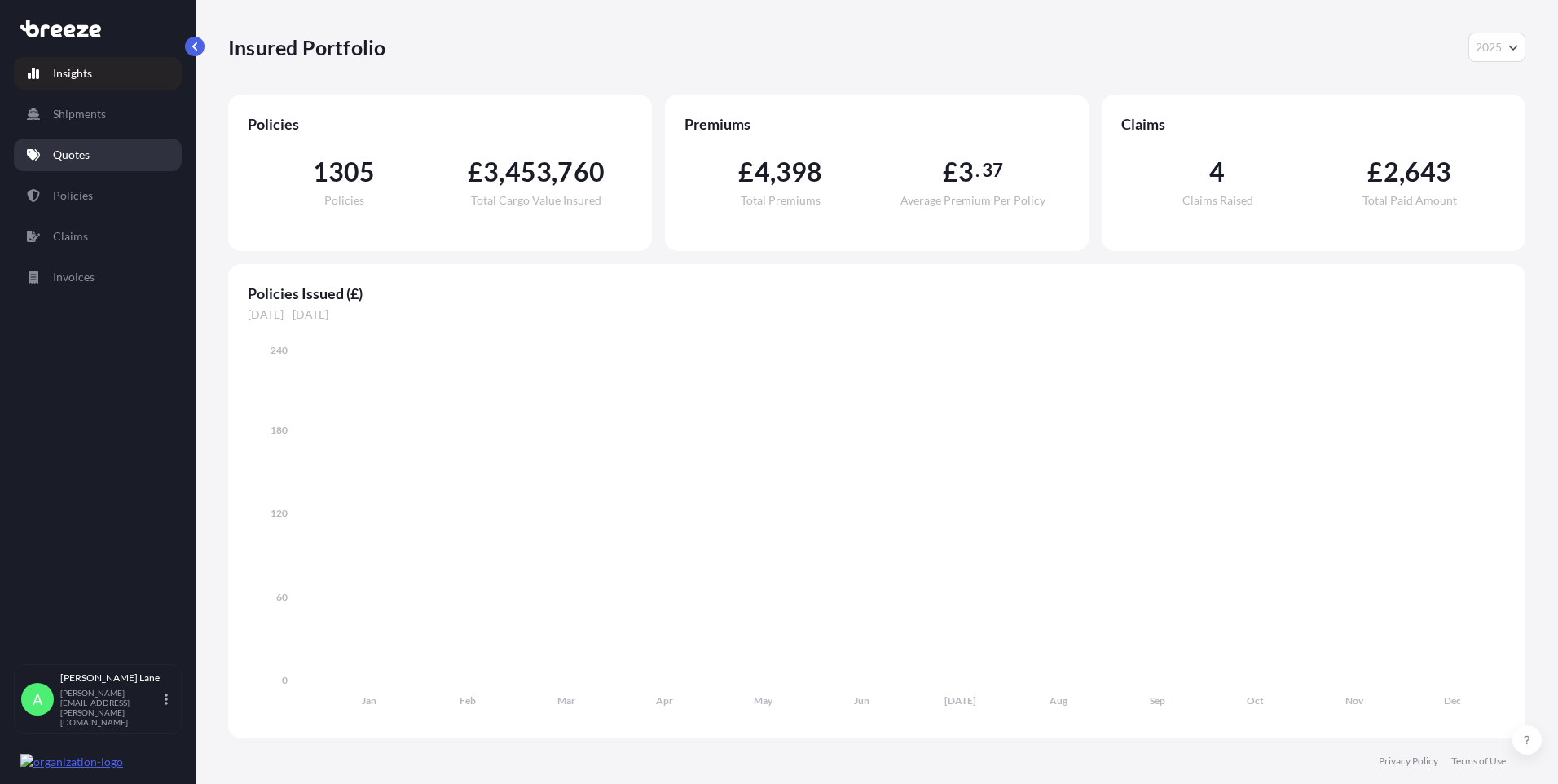
click at [108, 152] on link "Quotes" at bounding box center [97, 154] width 168 height 32
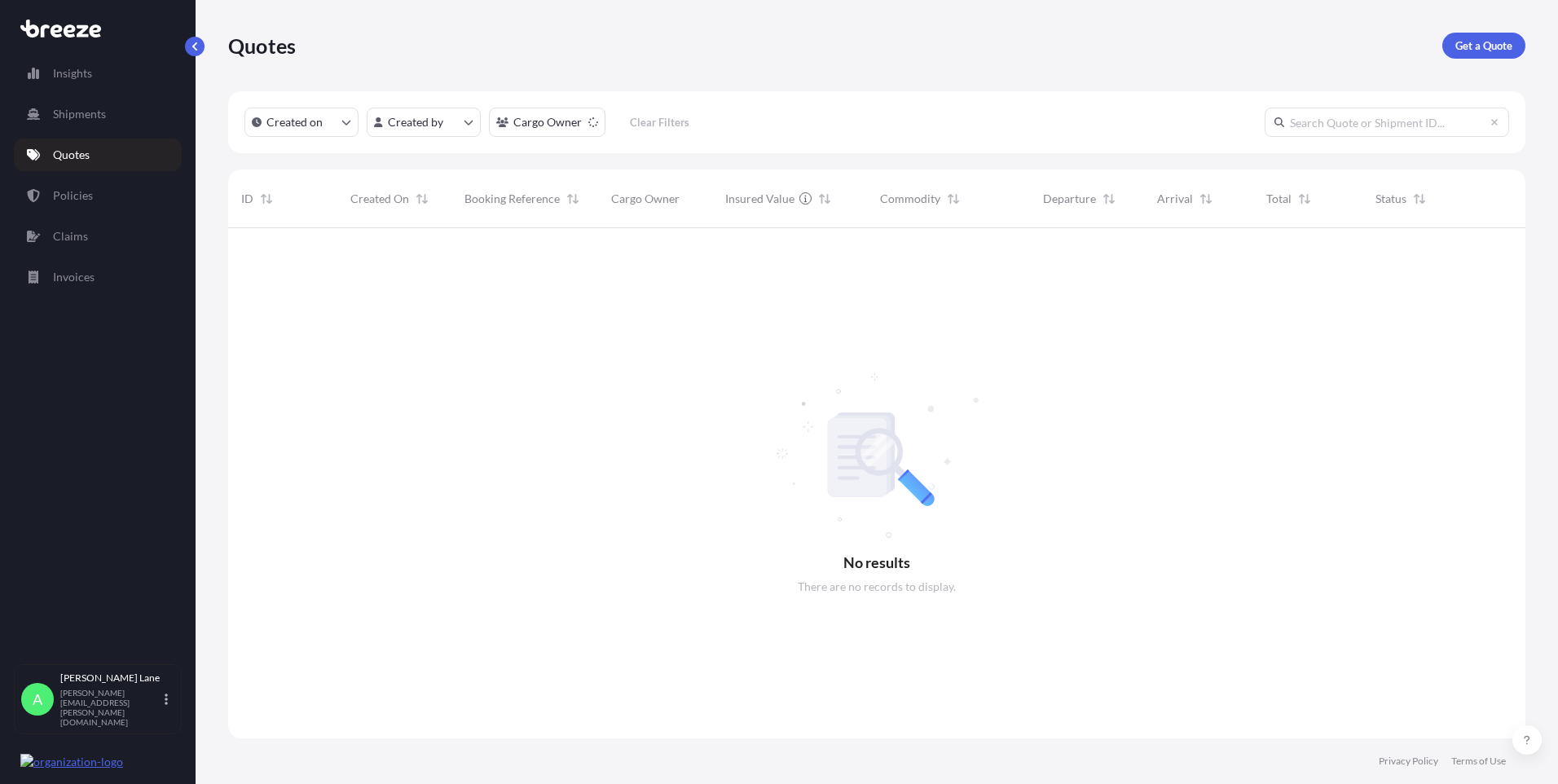
scroll to position [556, 1285]
click at [1483, 55] on link "Get a Quote" at bounding box center [1483, 45] width 83 height 26
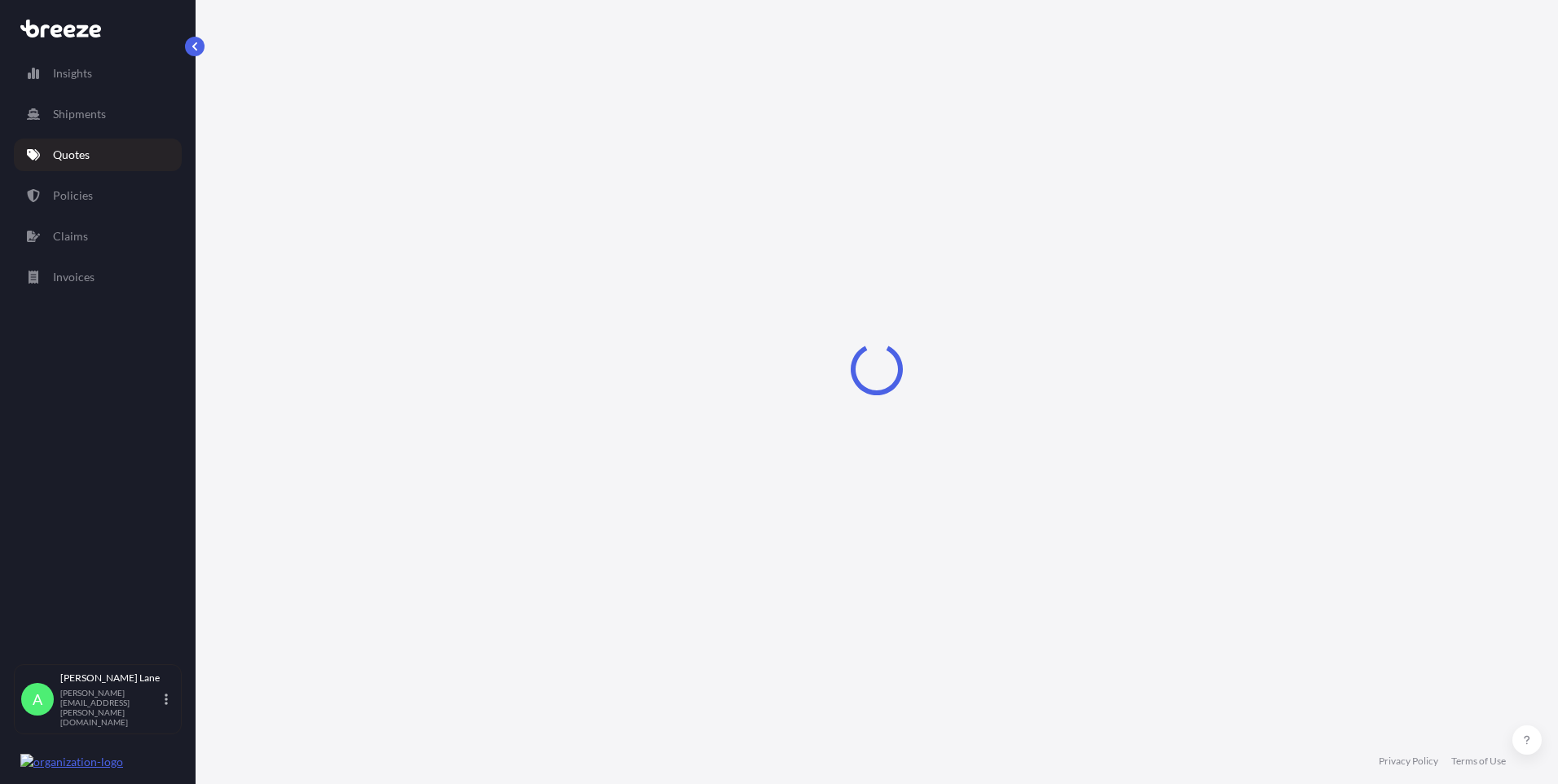
select select "Road"
select select "1"
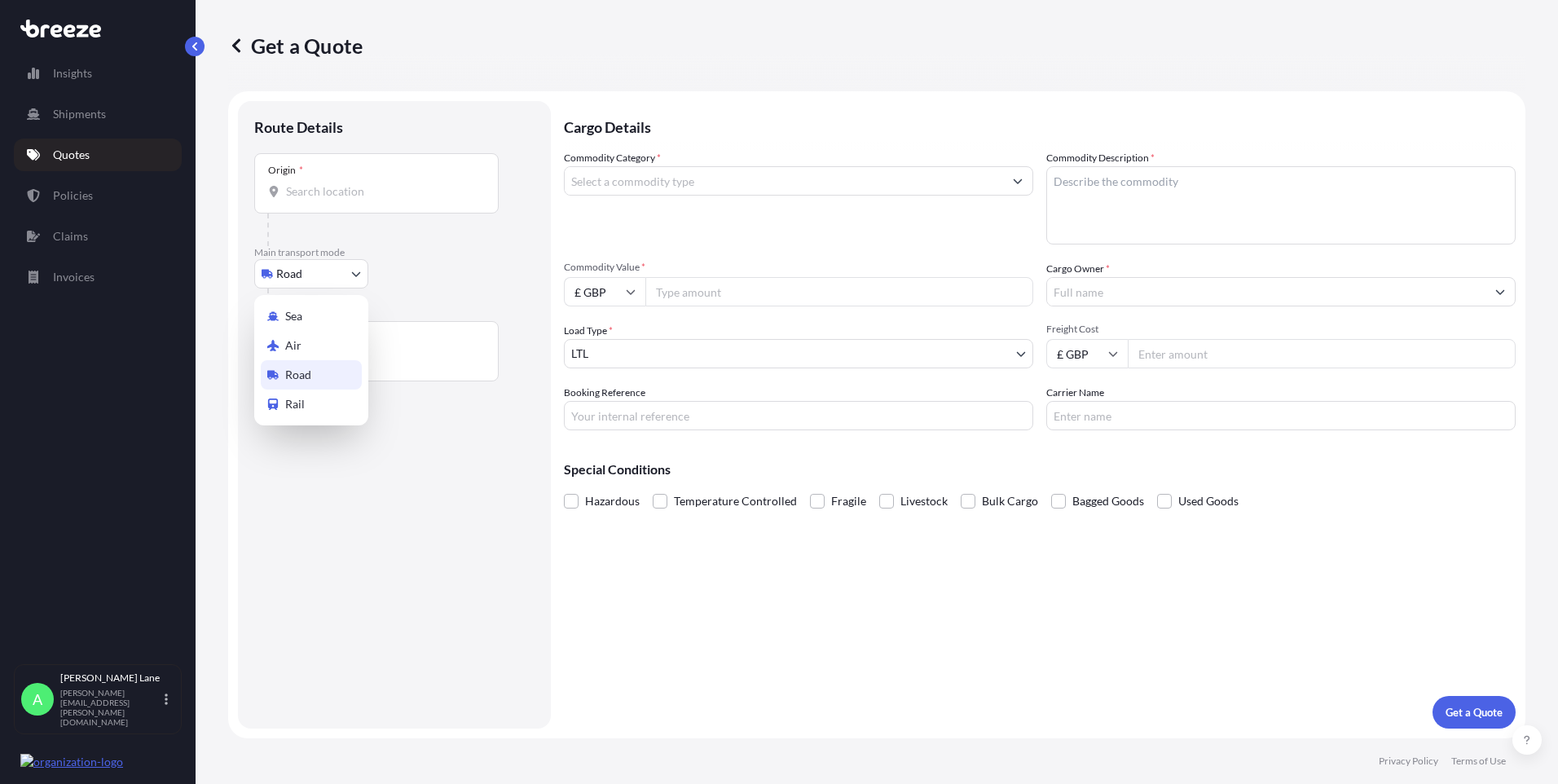
click at [334, 282] on body "Insights Shipments Quotes Policies Claims Invoices A [PERSON_NAME] [PERSON_NAME…" at bounding box center [779, 392] width 1558 height 784
click at [319, 340] on div "Air" at bounding box center [311, 345] width 101 height 29
select select "Air"
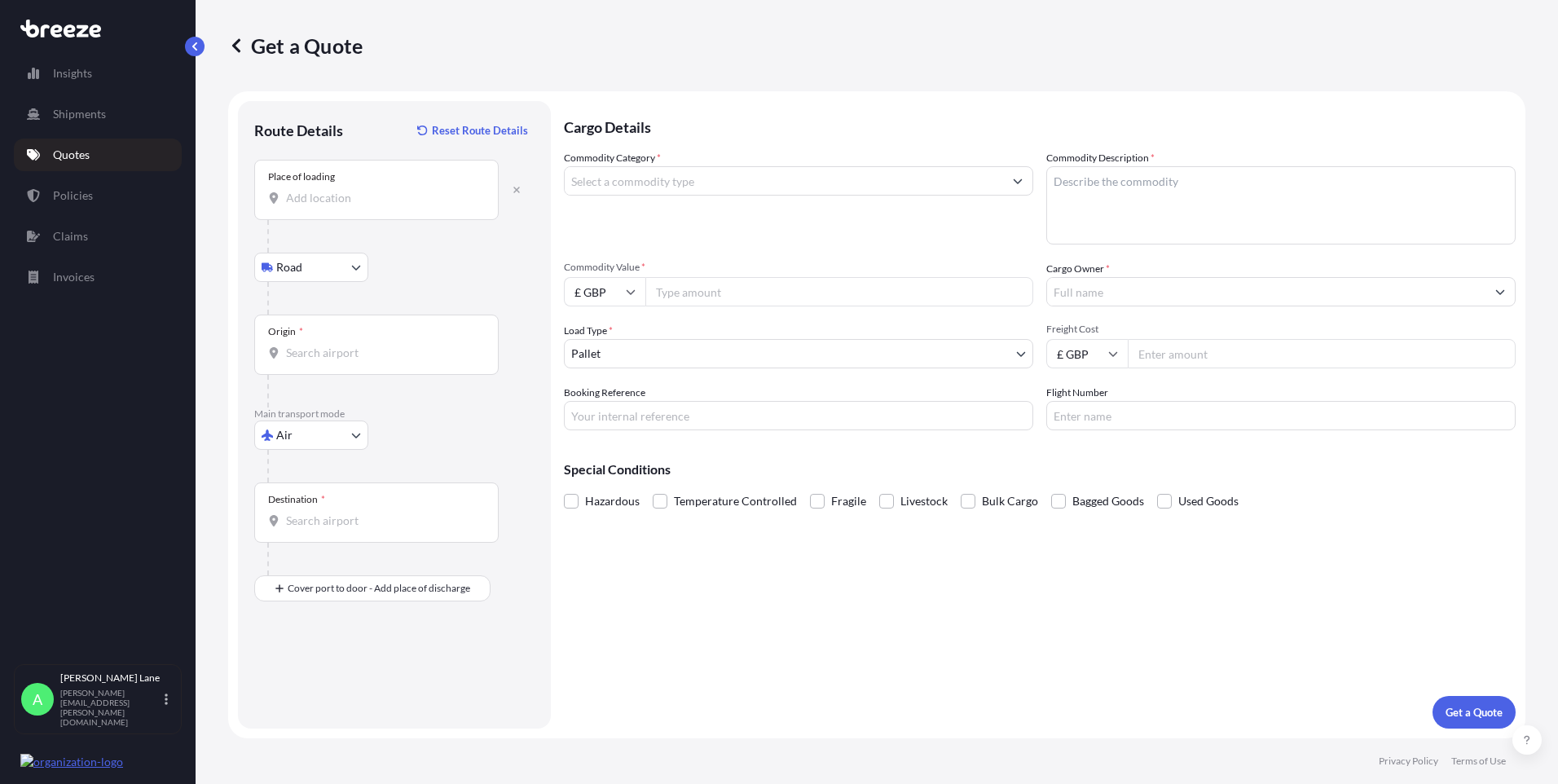
click at [382, 194] on input "Place of loading" at bounding box center [382, 197] width 192 height 17
paste input "WC1H 0JL"
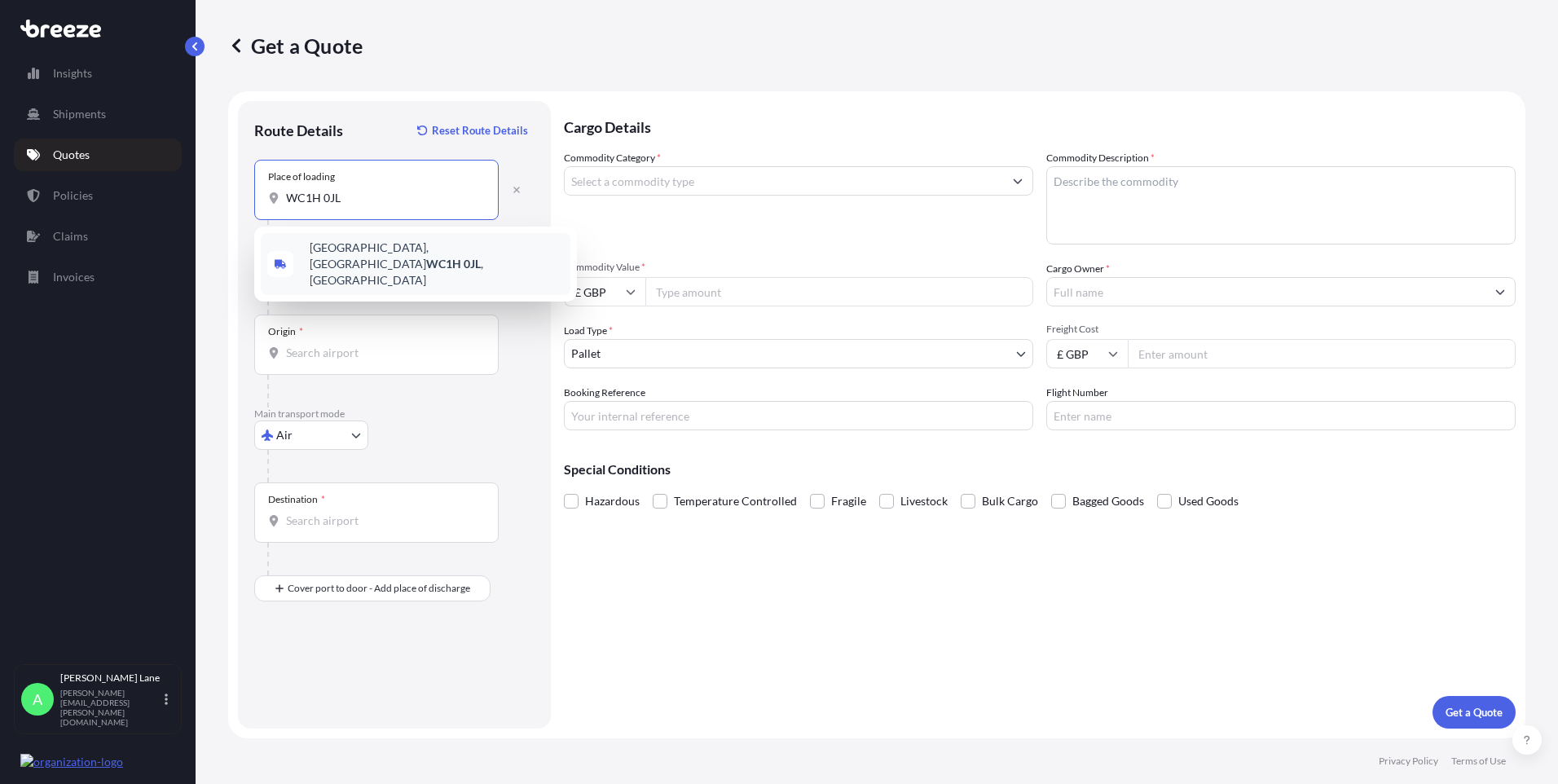
click at [373, 253] on span "[STREET_ADDRESS]" at bounding box center [436, 264] width 254 height 49
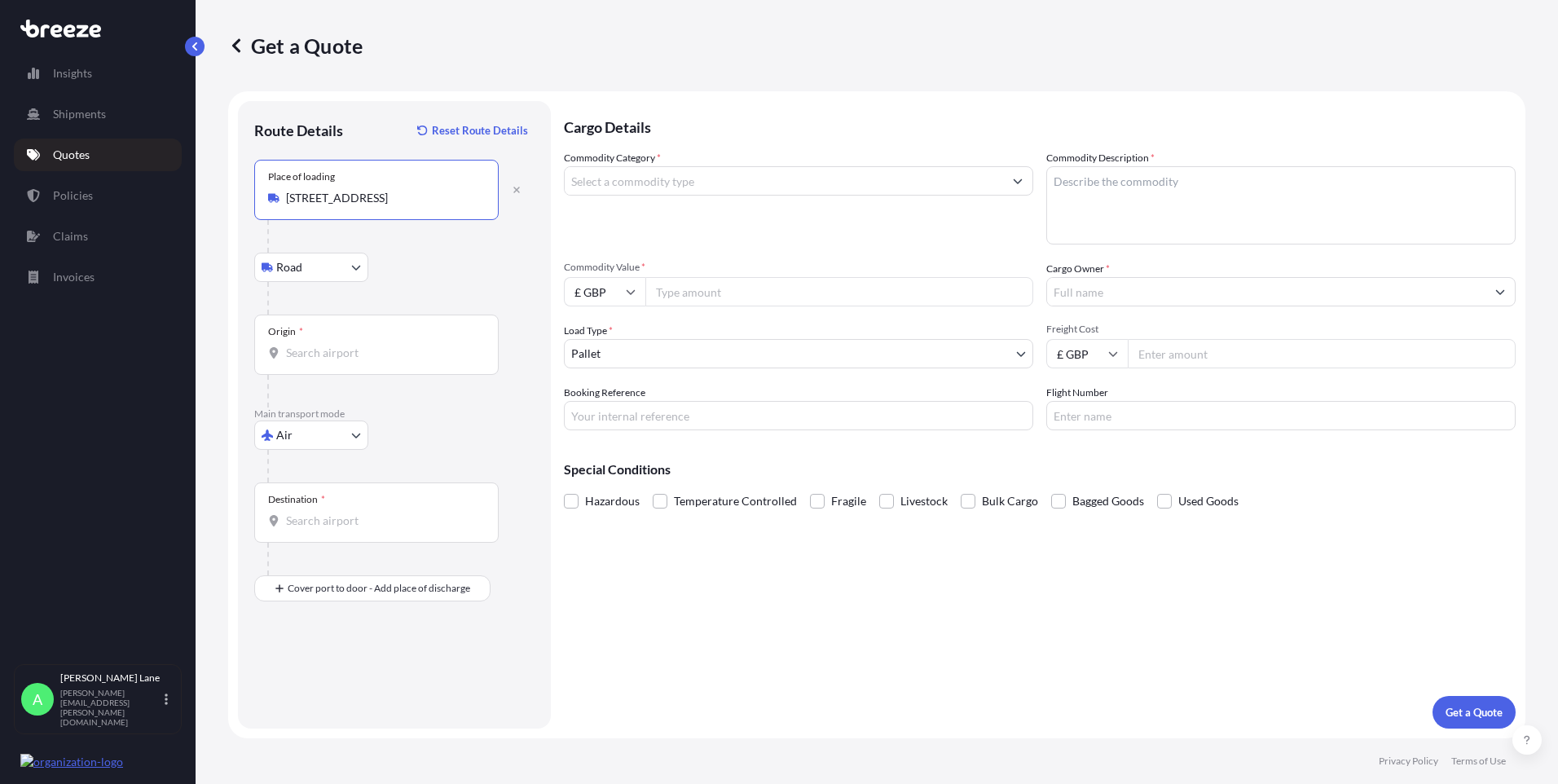
type input "[STREET_ADDRESS]"
click at [368, 345] on input "Origin *" at bounding box center [382, 352] width 192 height 17
type input "GBLHR - Heathrow Apt/[GEOGRAPHIC_DATA], [GEOGRAPHIC_DATA]"
click at [372, 511] on div "Destination *" at bounding box center [376, 511] width 244 height 60
click at [372, 512] on input "Destination *" at bounding box center [382, 520] width 192 height 17
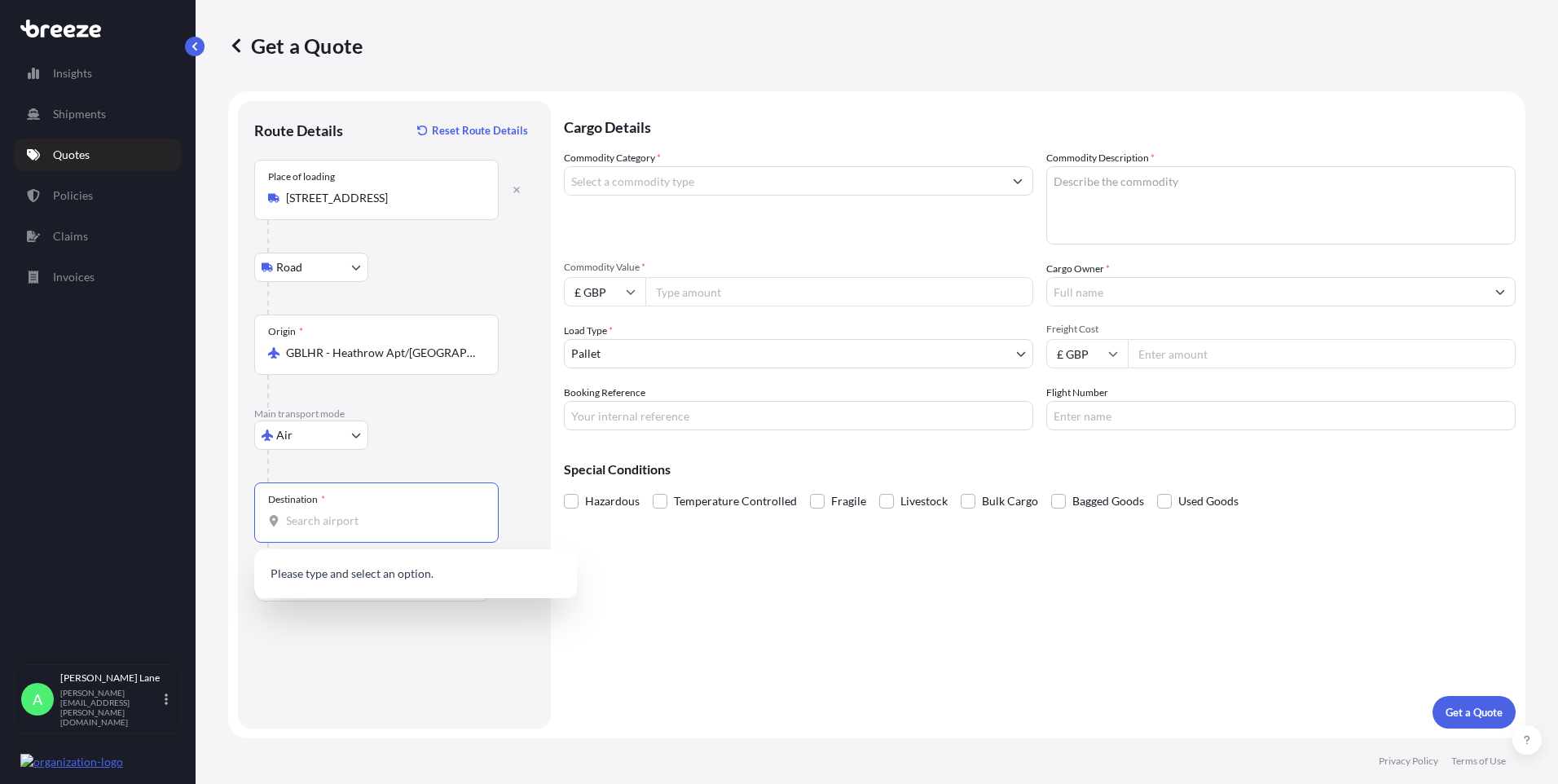
paste input "WC1H 0JL"
drag, startPoint x: 297, startPoint y: 527, endPoint x: 265, endPoint y: 525, distance: 32.1
click at [254, 526] on div "Destination * WC1H 0JL" at bounding box center [376, 511] width 244 height 60
paste input "Mosman"
drag, startPoint x: 330, startPoint y: 521, endPoint x: 238, endPoint y: 522, distance: 92.0
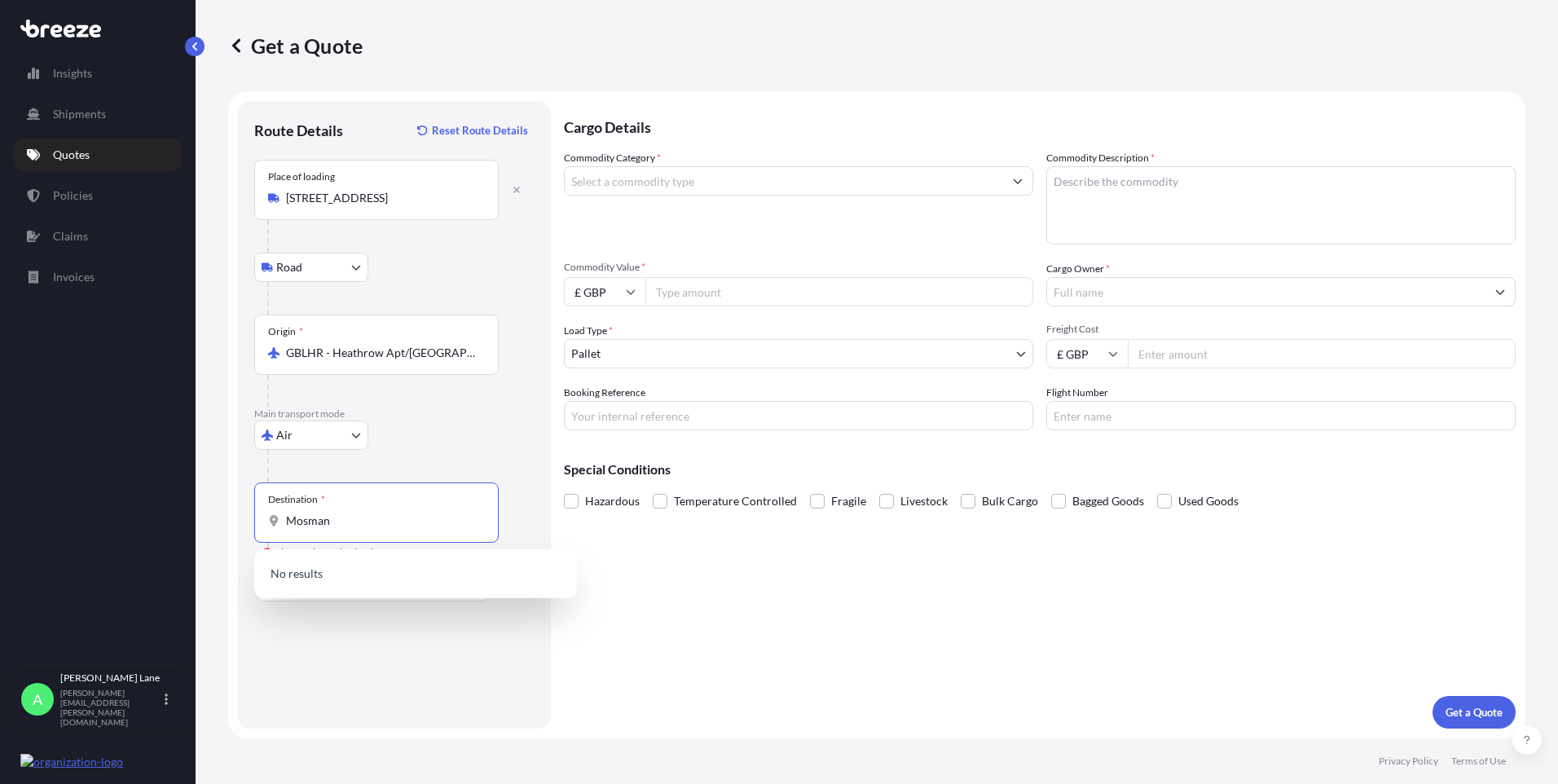
click at [238, 522] on div "Route Details Reset Route Details Place of loading [GEOGRAPHIC_DATA] Rail Origi…" at bounding box center [394, 414] width 313 height 627
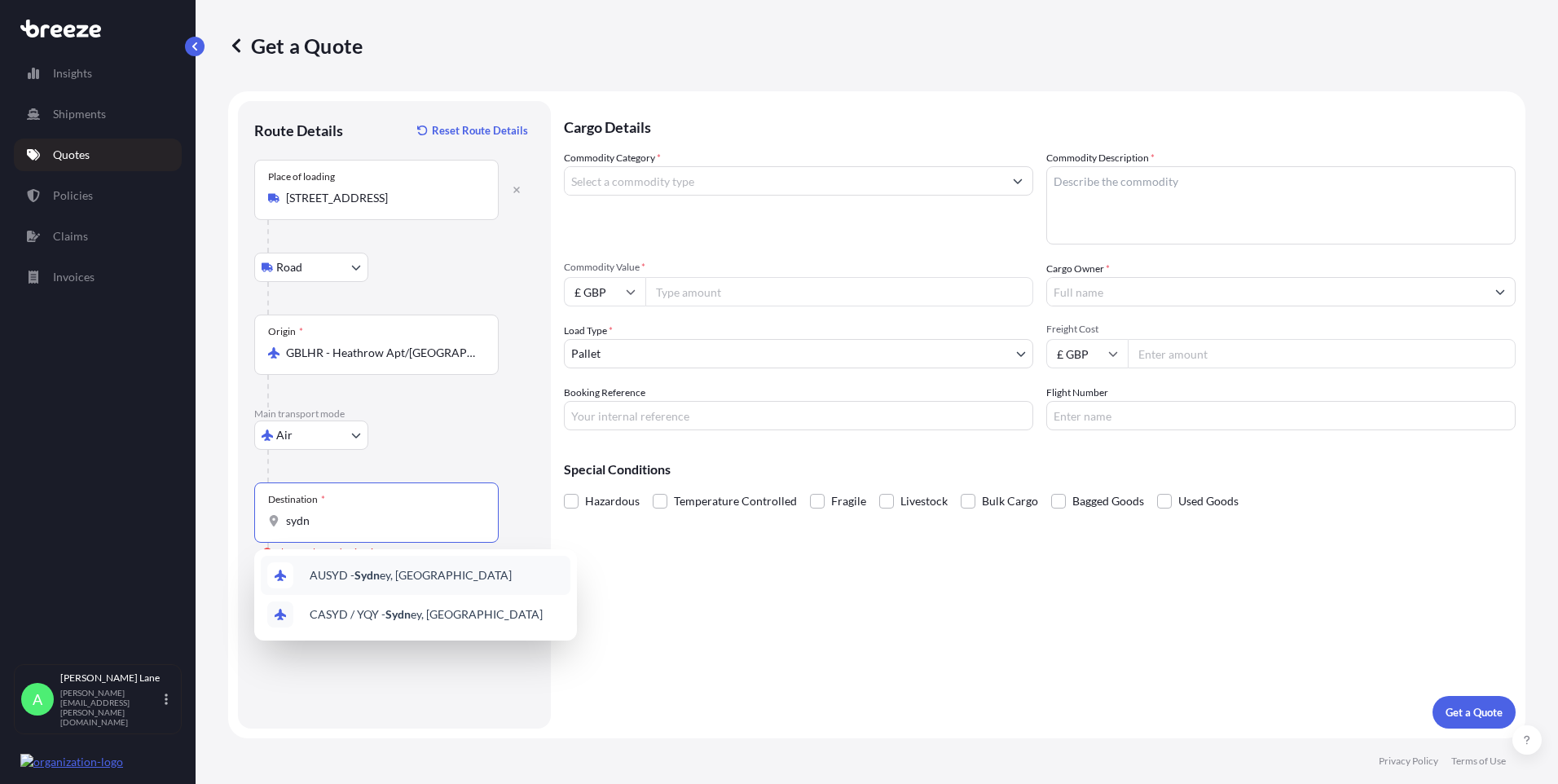
click at [382, 578] on span "AUSYD - [GEOGRAPHIC_DATA], [GEOGRAPHIC_DATA]" at bounding box center [410, 575] width 202 height 17
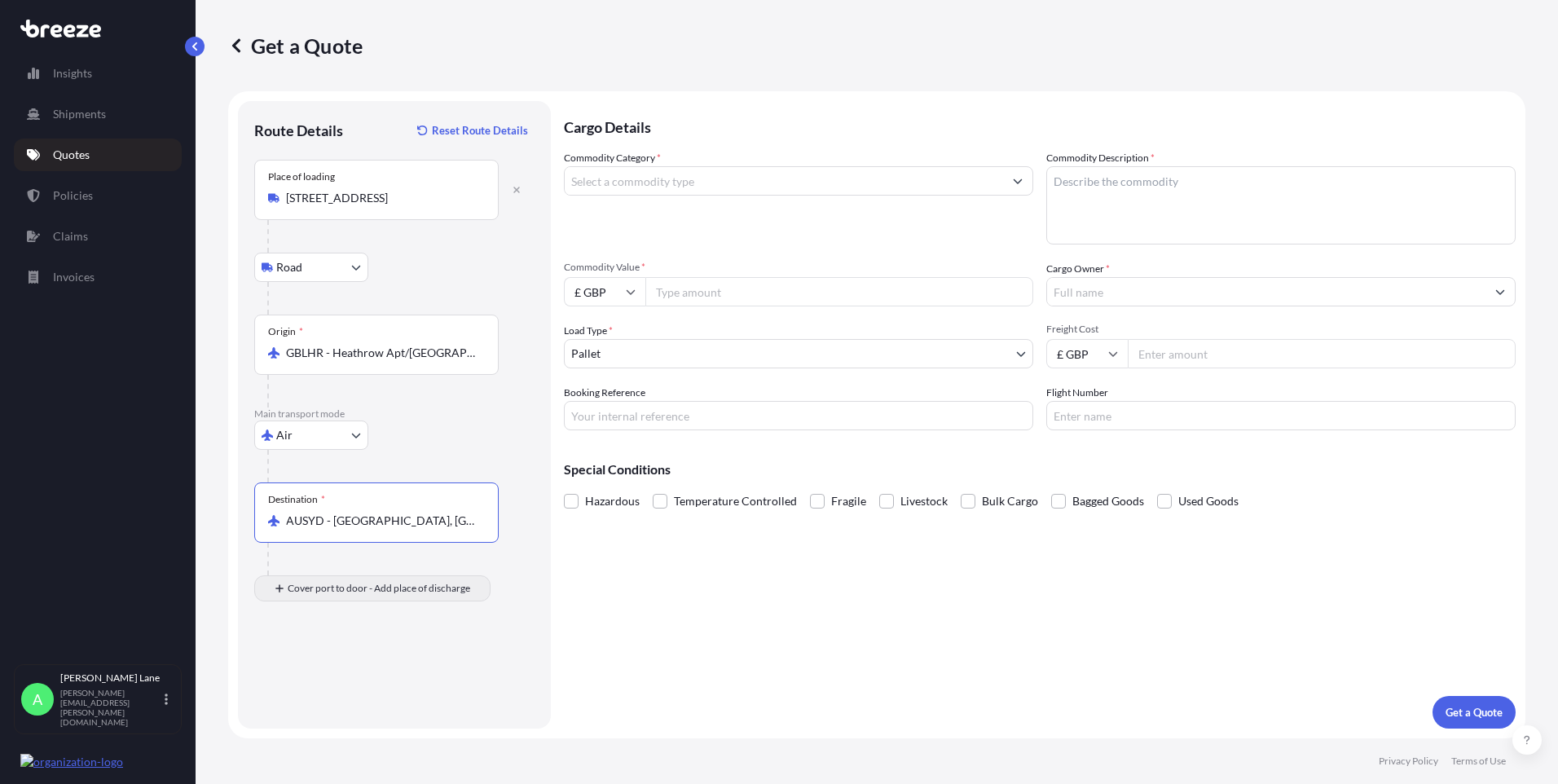
type input "AUSYD - [GEOGRAPHIC_DATA], [GEOGRAPHIC_DATA]"
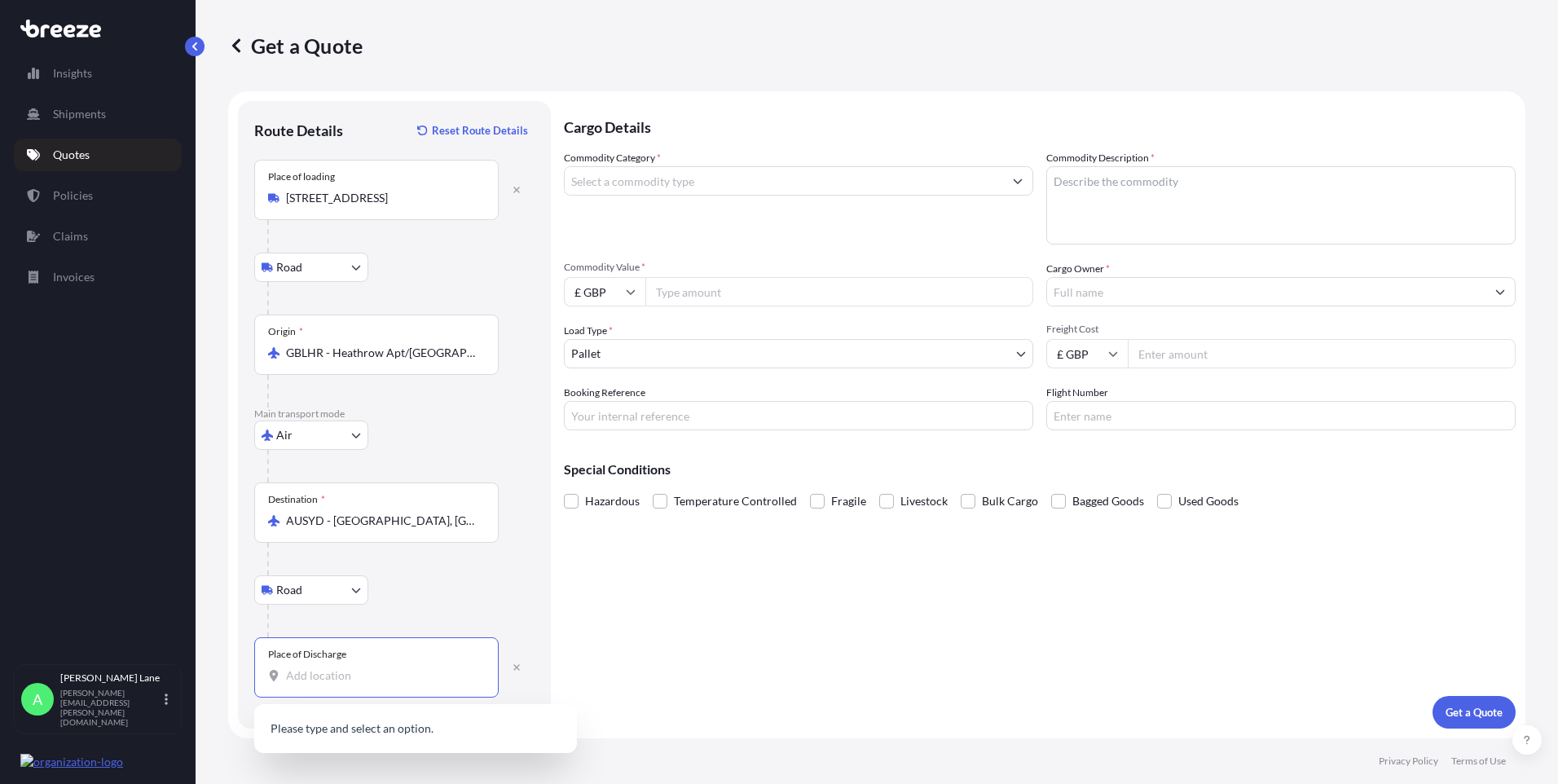
click at [362, 667] on input "Place of Discharge" at bounding box center [382, 675] width 192 height 17
paste input "Mosman"
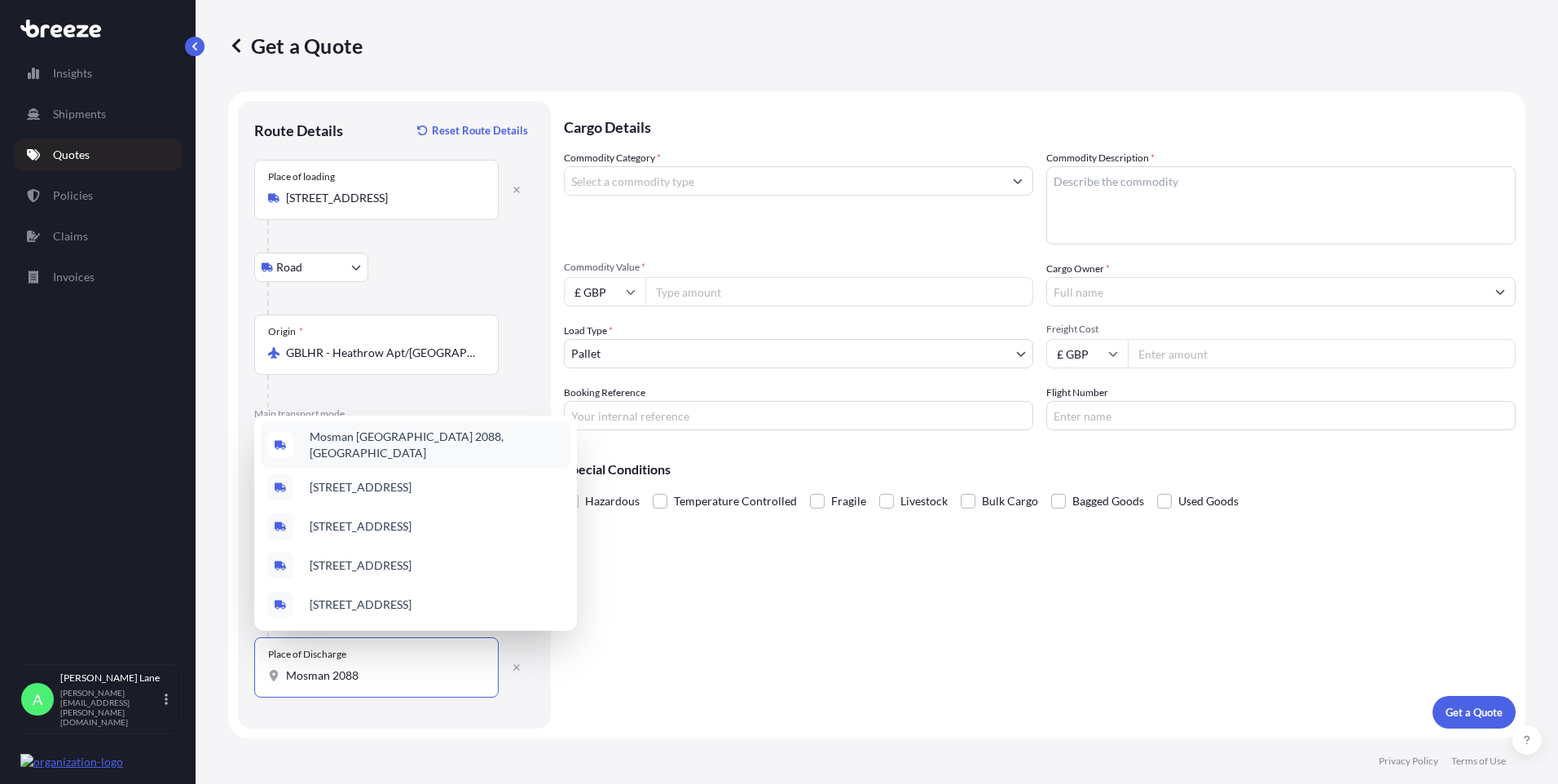
click at [410, 439] on div "Mosman [GEOGRAPHIC_DATA] 2088, [GEOGRAPHIC_DATA]" at bounding box center [415, 444] width 309 height 45
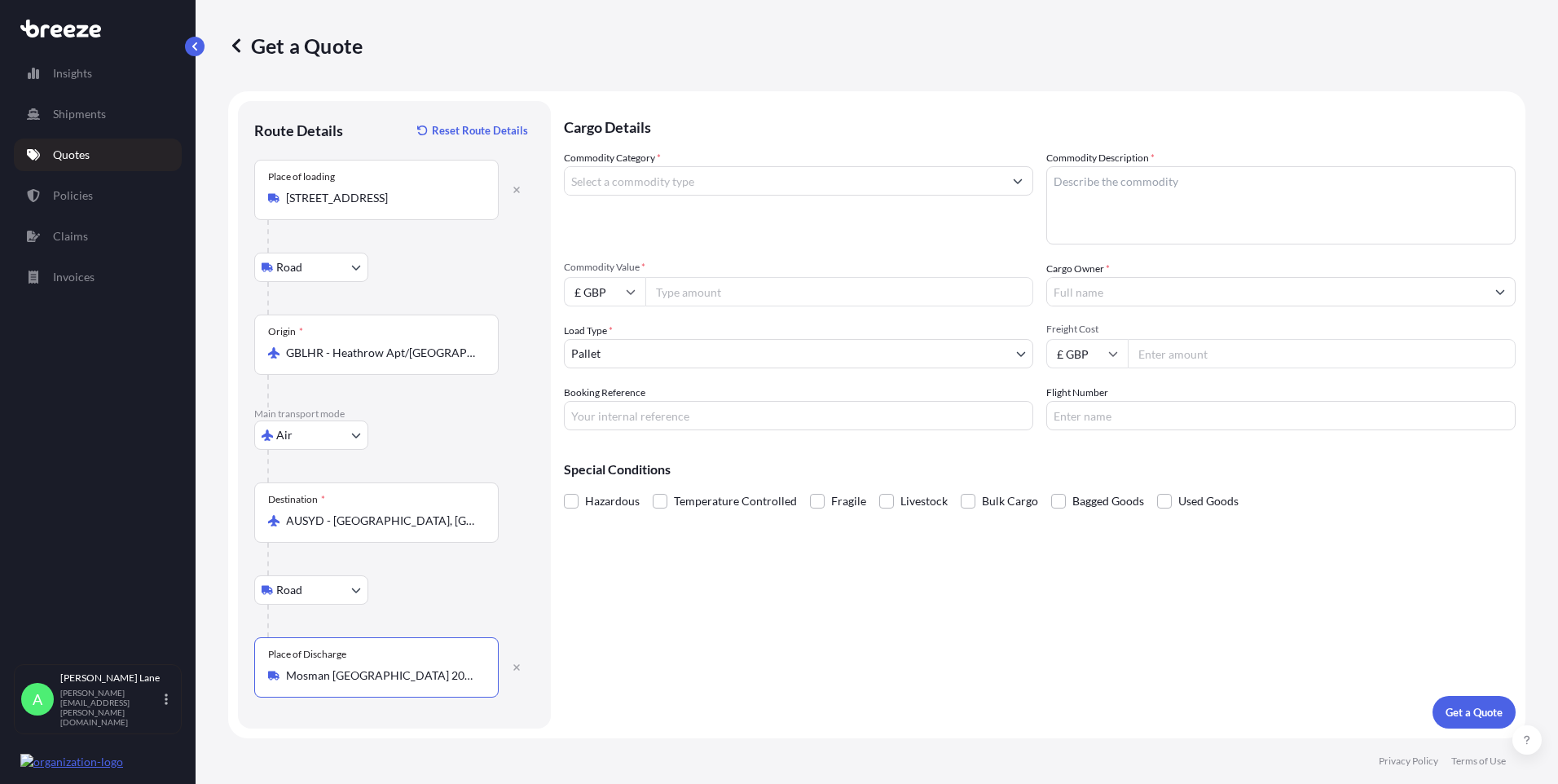
type input "Mosman [GEOGRAPHIC_DATA] 2088, [GEOGRAPHIC_DATA]"
click at [663, 186] on input "Commodity Category *" at bounding box center [783, 181] width 439 height 29
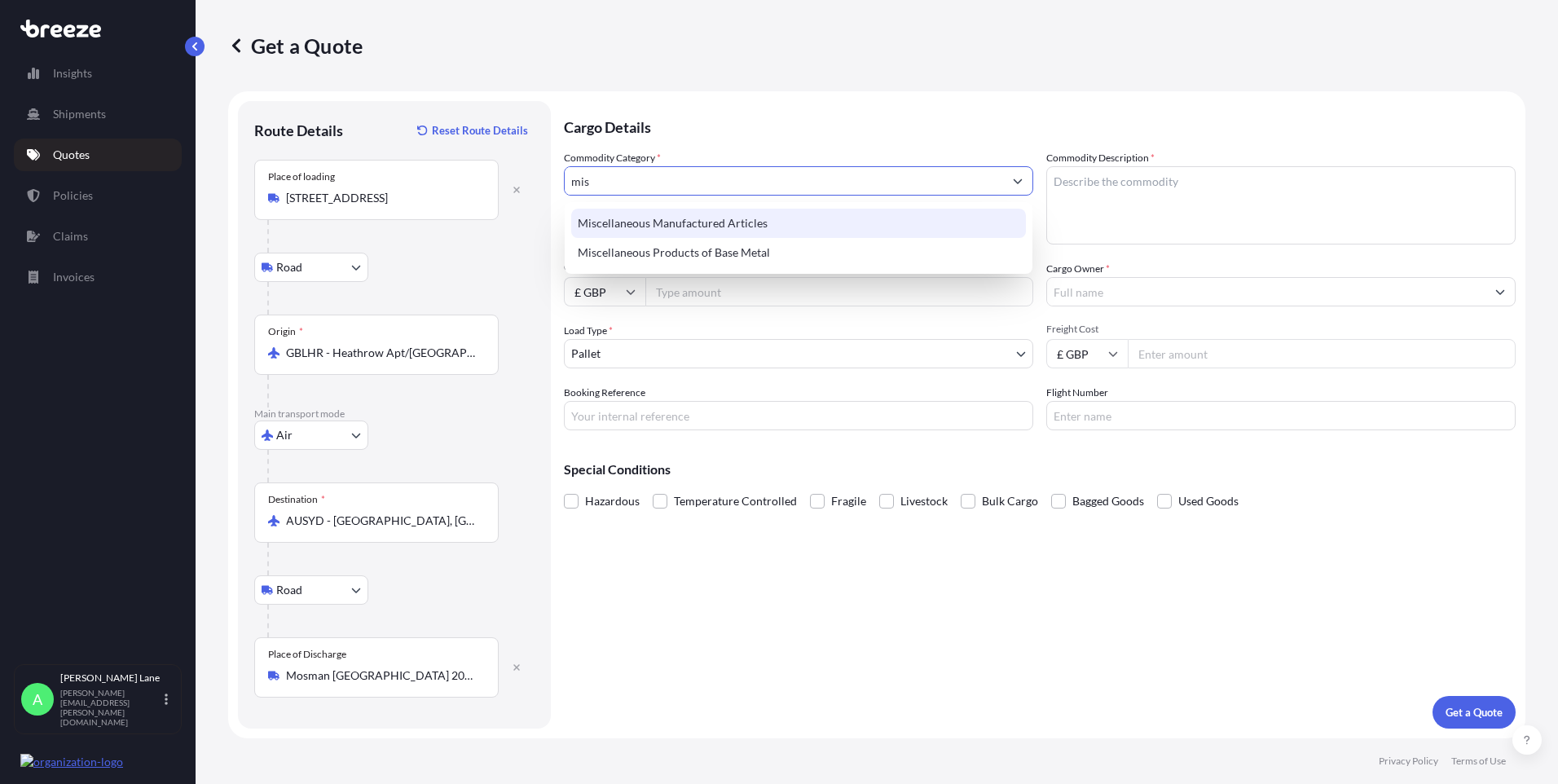
click at [675, 214] on div "Miscellaneous Manufactured Articles" at bounding box center [798, 224] width 455 height 29
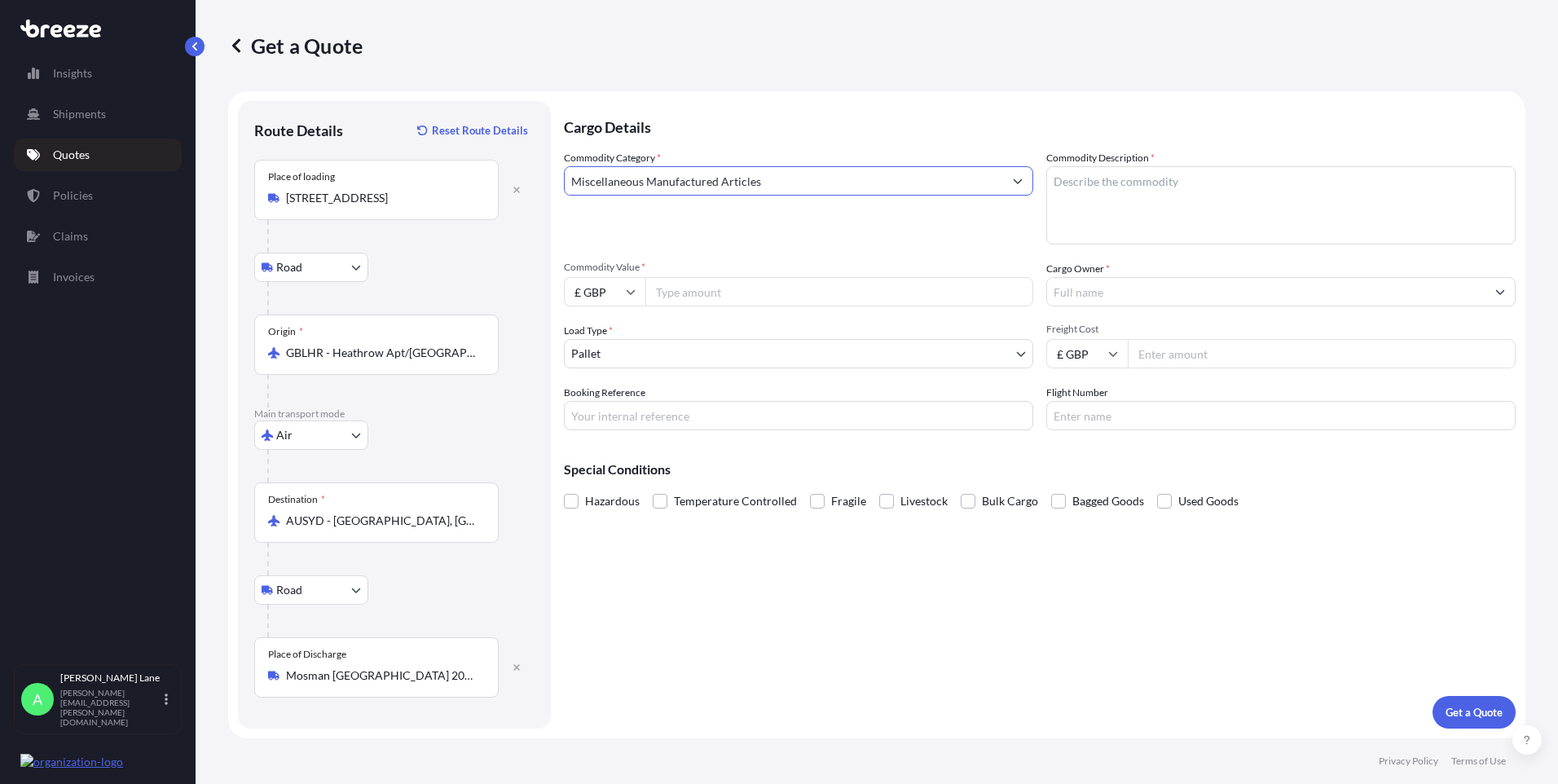
type input "Miscellaneous Manufactured Articles"
click at [703, 291] on input "Commodity Value *" at bounding box center [839, 291] width 388 height 29
type input "3120.83"
click at [636, 346] on body "Insights Shipments Quotes Policies Claims Invoices A [PERSON_NAME] [PERSON_NAME…" at bounding box center [779, 392] width 1558 height 784
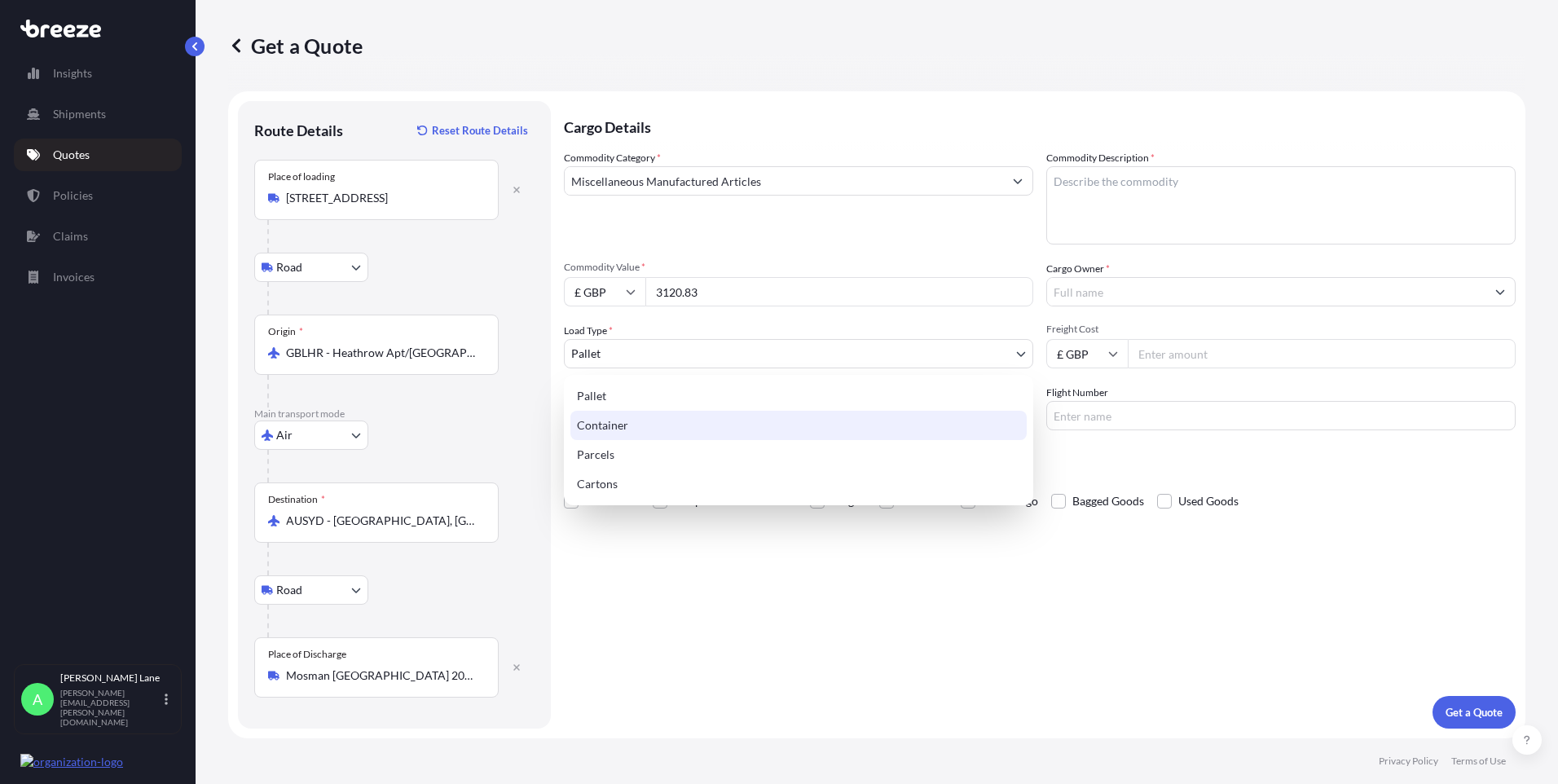
click at [631, 444] on div "Parcels" at bounding box center [798, 454] width 457 height 29
select select "3"
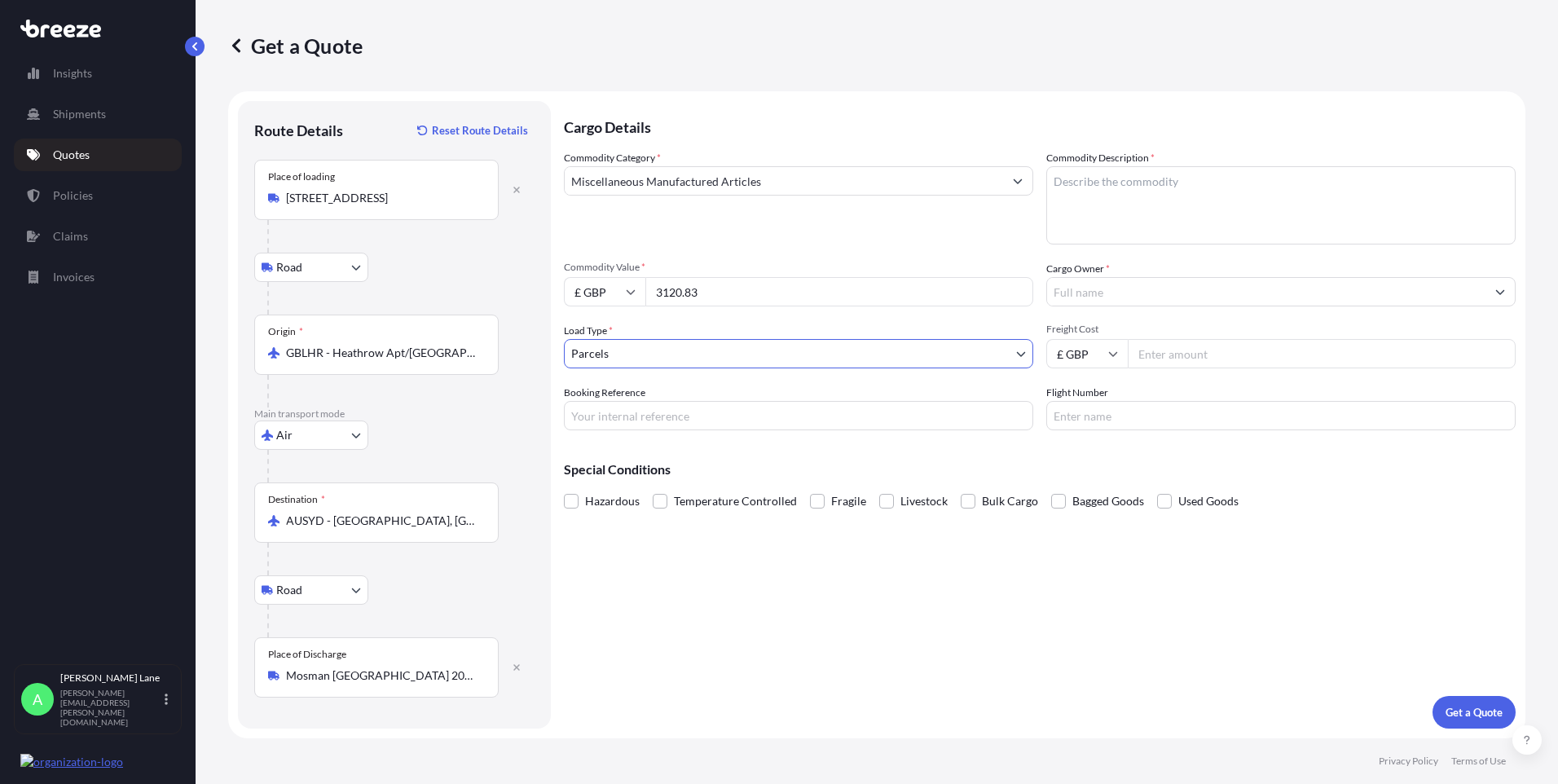
click at [671, 415] on input "Booking Reference" at bounding box center [798, 415] width 469 height 29
paste input "1899564"
type input "1899564"
click at [1134, 218] on textarea "Commodity Description *" at bounding box center [1281, 205] width 469 height 78
paste textarea "WEDDING CORSET AND SKIRT"
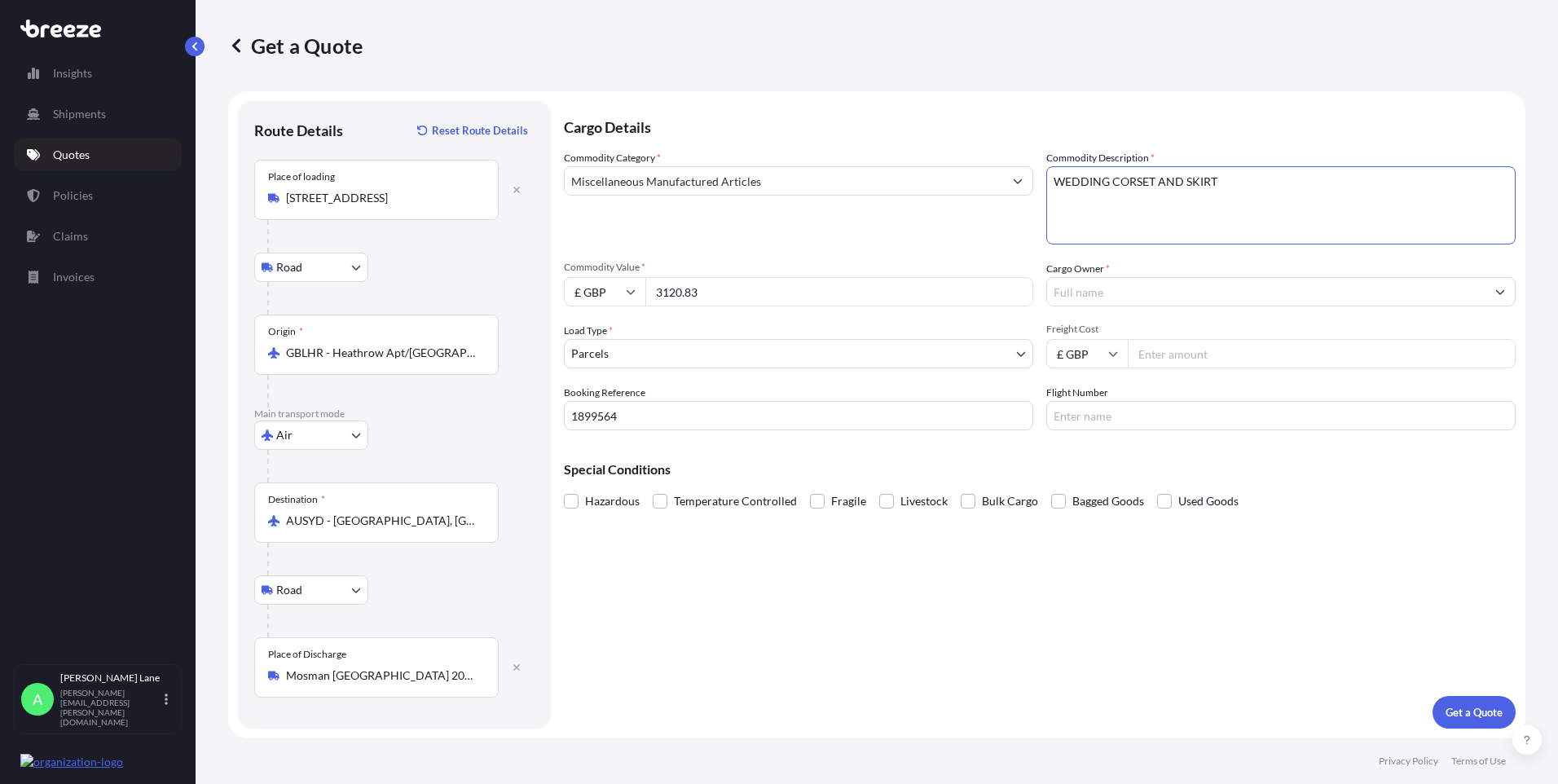
type textarea "WEDDING CORSET AND SKIRT"
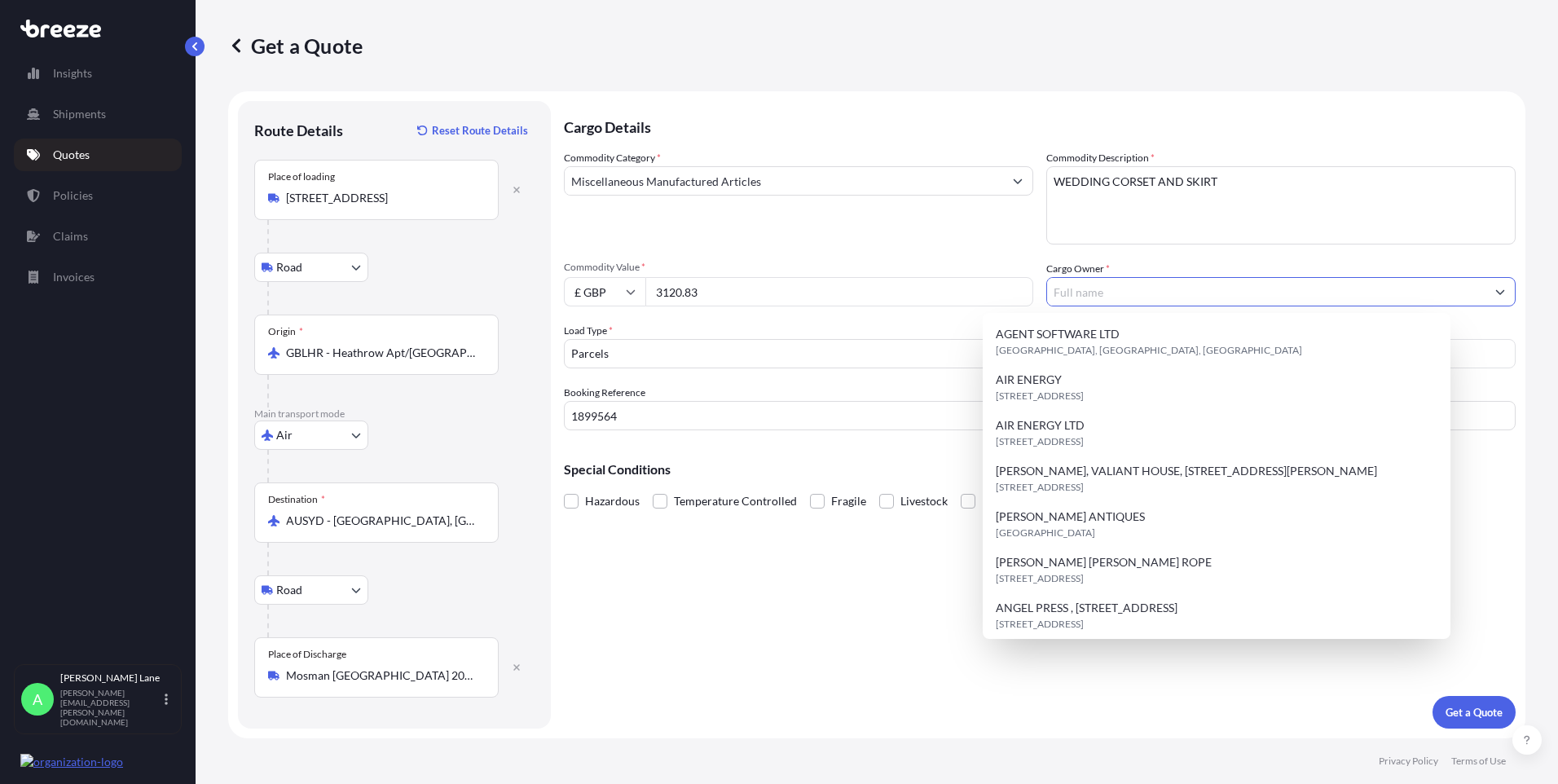
click at [1104, 294] on input "Cargo Owner *" at bounding box center [1266, 291] width 439 height 29
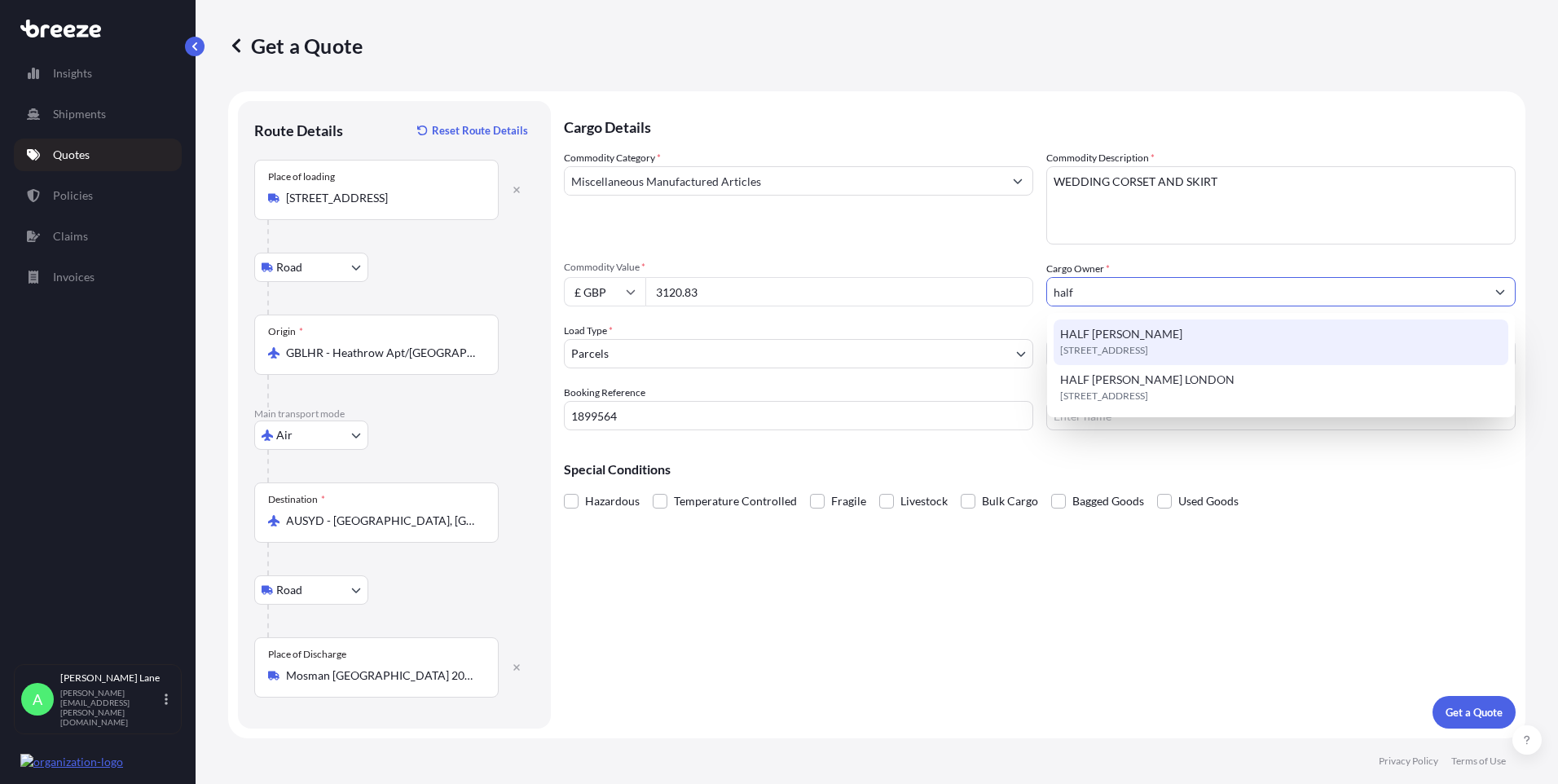
click at [1105, 356] on span "[STREET_ADDRESS]" at bounding box center [1104, 350] width 88 height 17
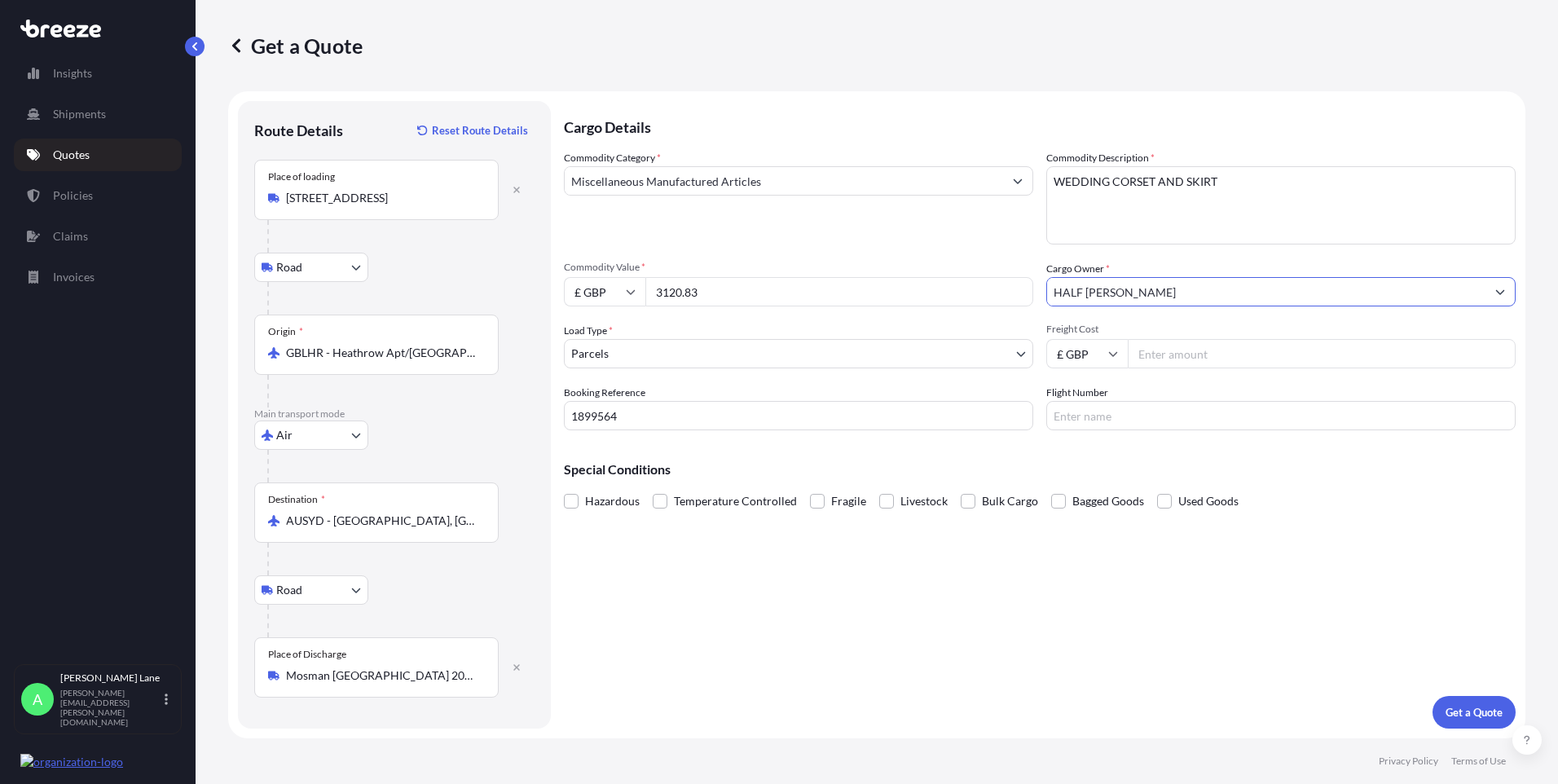
type input "HALF [PERSON_NAME]"
click at [1178, 357] on input "Freight Cost" at bounding box center [1321, 353] width 388 height 29
type input "186.80"
click at [1180, 409] on input "Flight Number" at bounding box center [1281, 415] width 469 height 29
type input "ups"
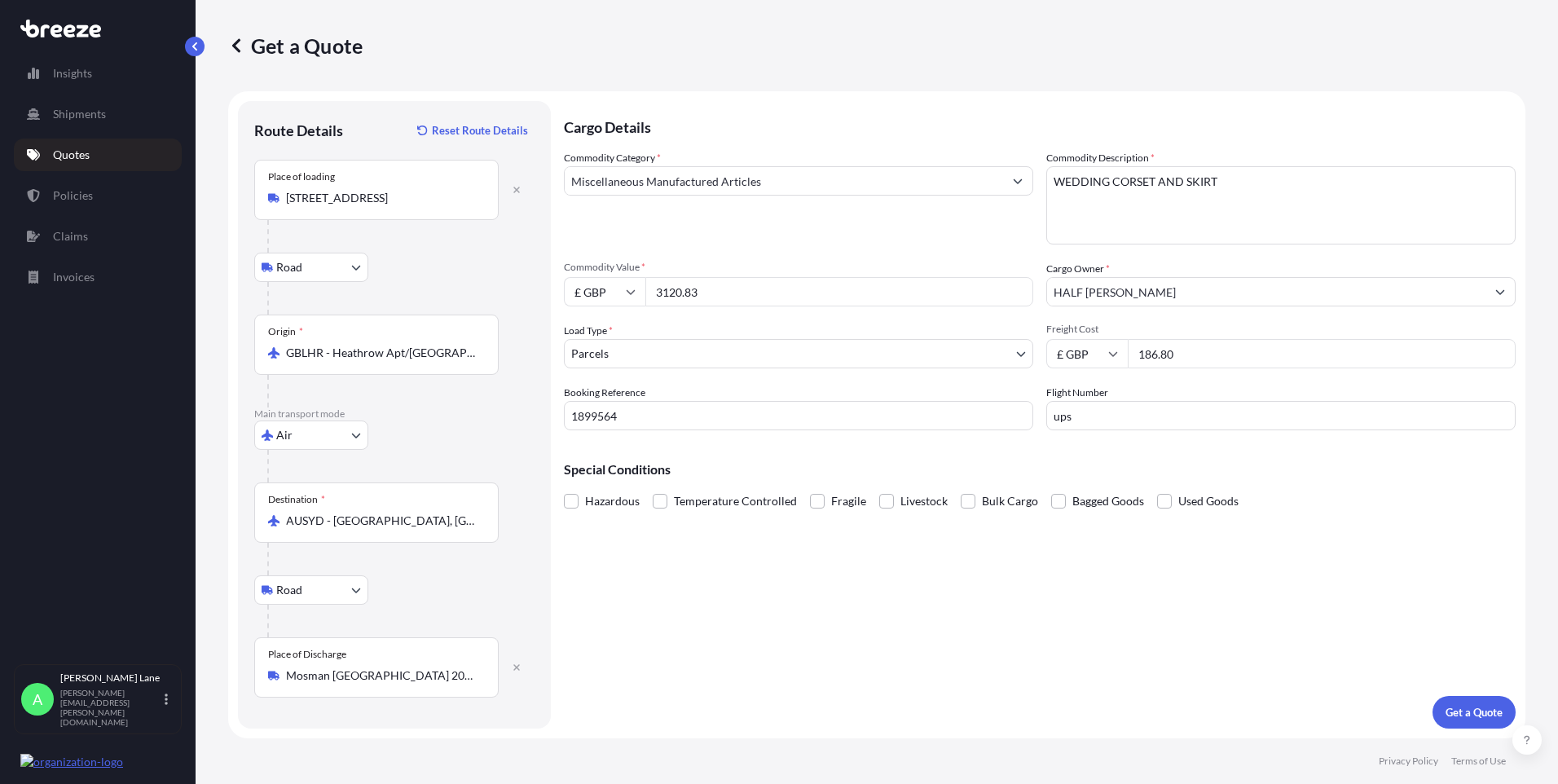
drag, startPoint x: 963, startPoint y: 593, endPoint x: 1334, endPoint y: 620, distance: 372.0
click at [972, 588] on div "Cargo Details Commodity Category * Miscellaneous Manufactured Articles Commodit…" at bounding box center [1040, 414] width 952 height 627
click at [1490, 706] on p "Get a Quote" at bounding box center [1475, 711] width 57 height 17
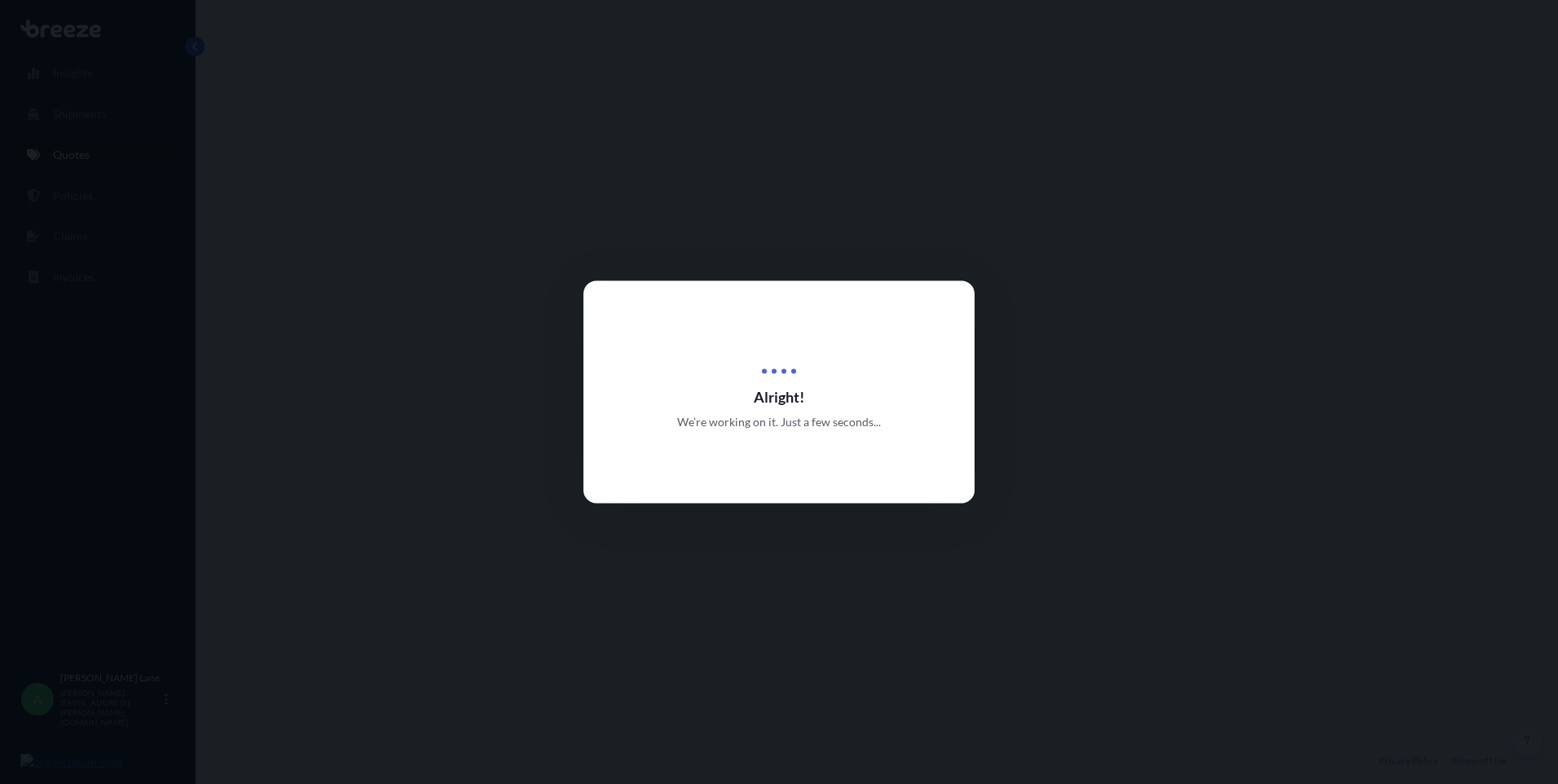
select select "Road"
select select "Air"
select select "Road"
select select "3"
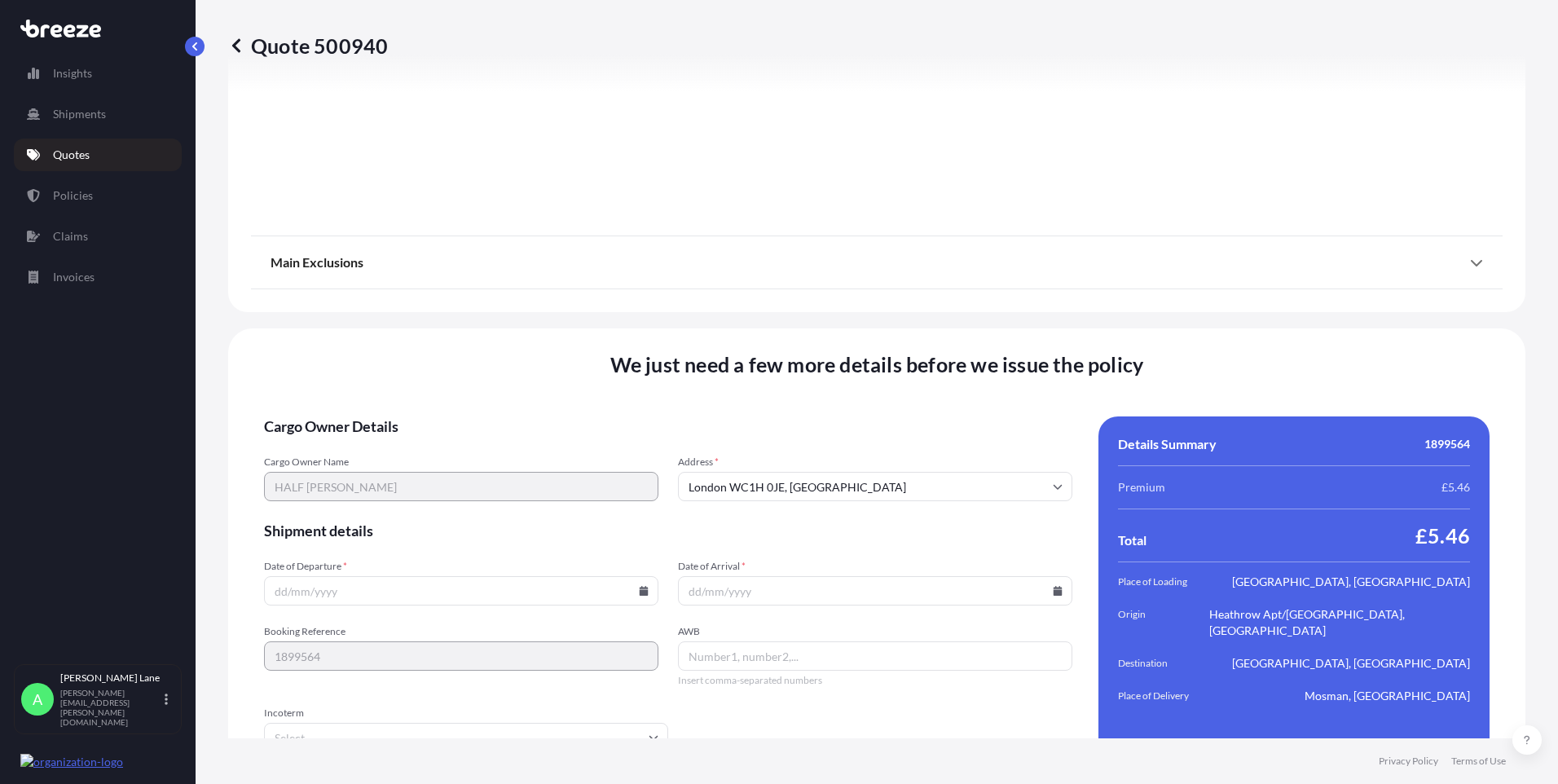
scroll to position [2124, 0]
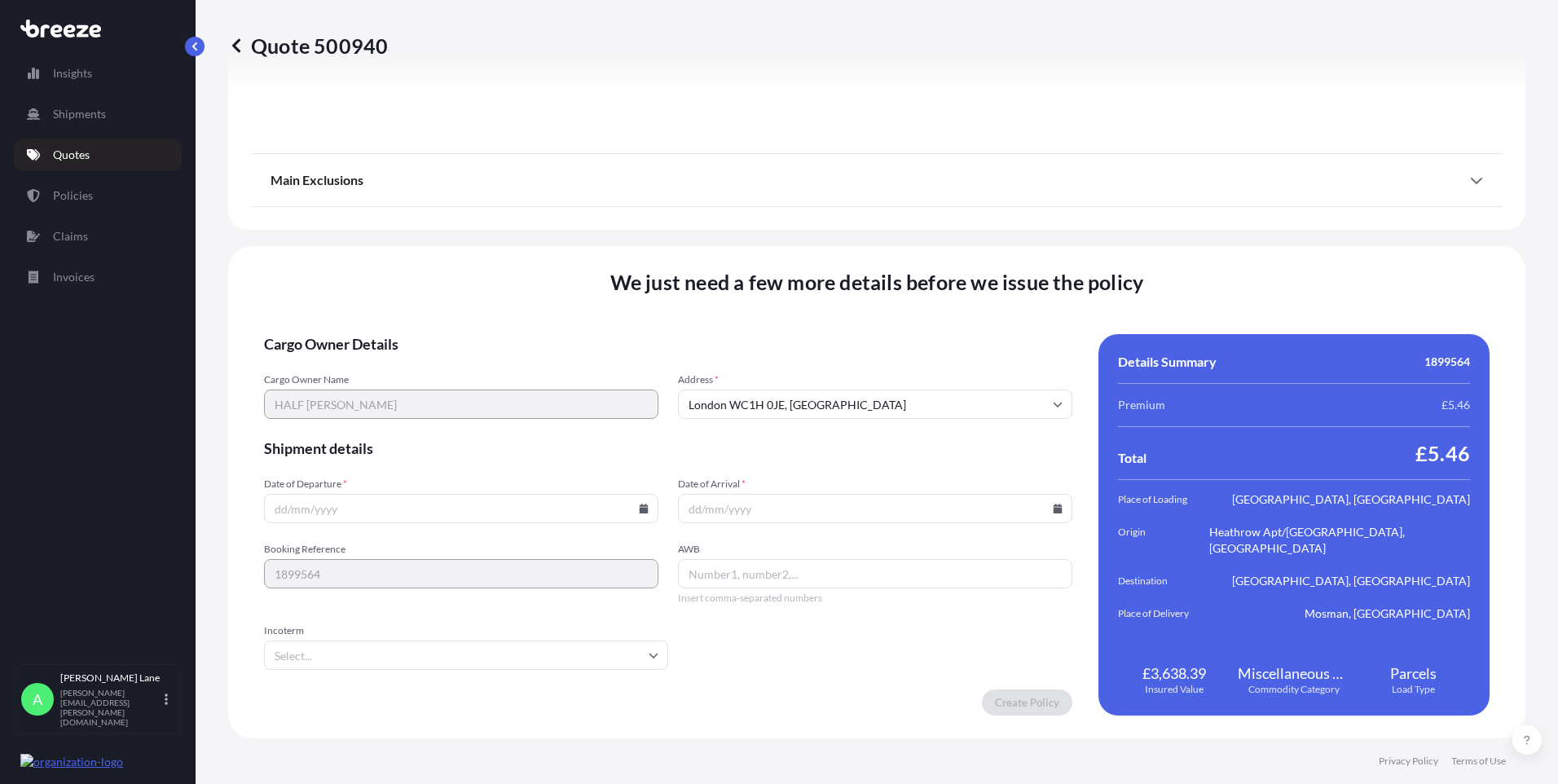
click at [640, 511] on icon at bounding box center [644, 508] width 9 height 10
click at [421, 327] on button "8" at bounding box center [421, 332] width 27 height 26
type input "[DATE]"
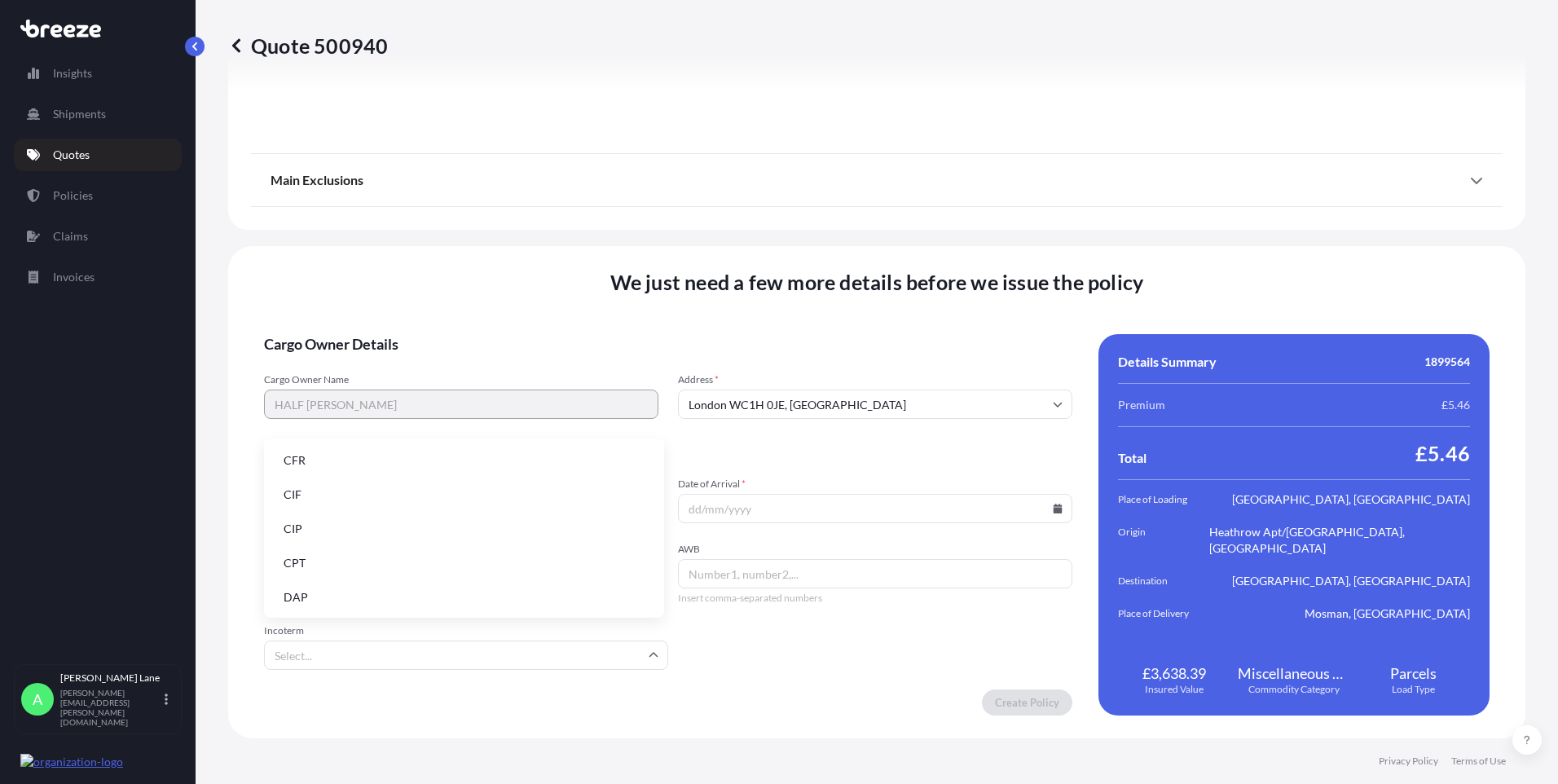
click at [339, 646] on input "Incoterm" at bounding box center [466, 655] width 404 height 29
click at [332, 593] on li "DAP" at bounding box center [464, 598] width 387 height 31
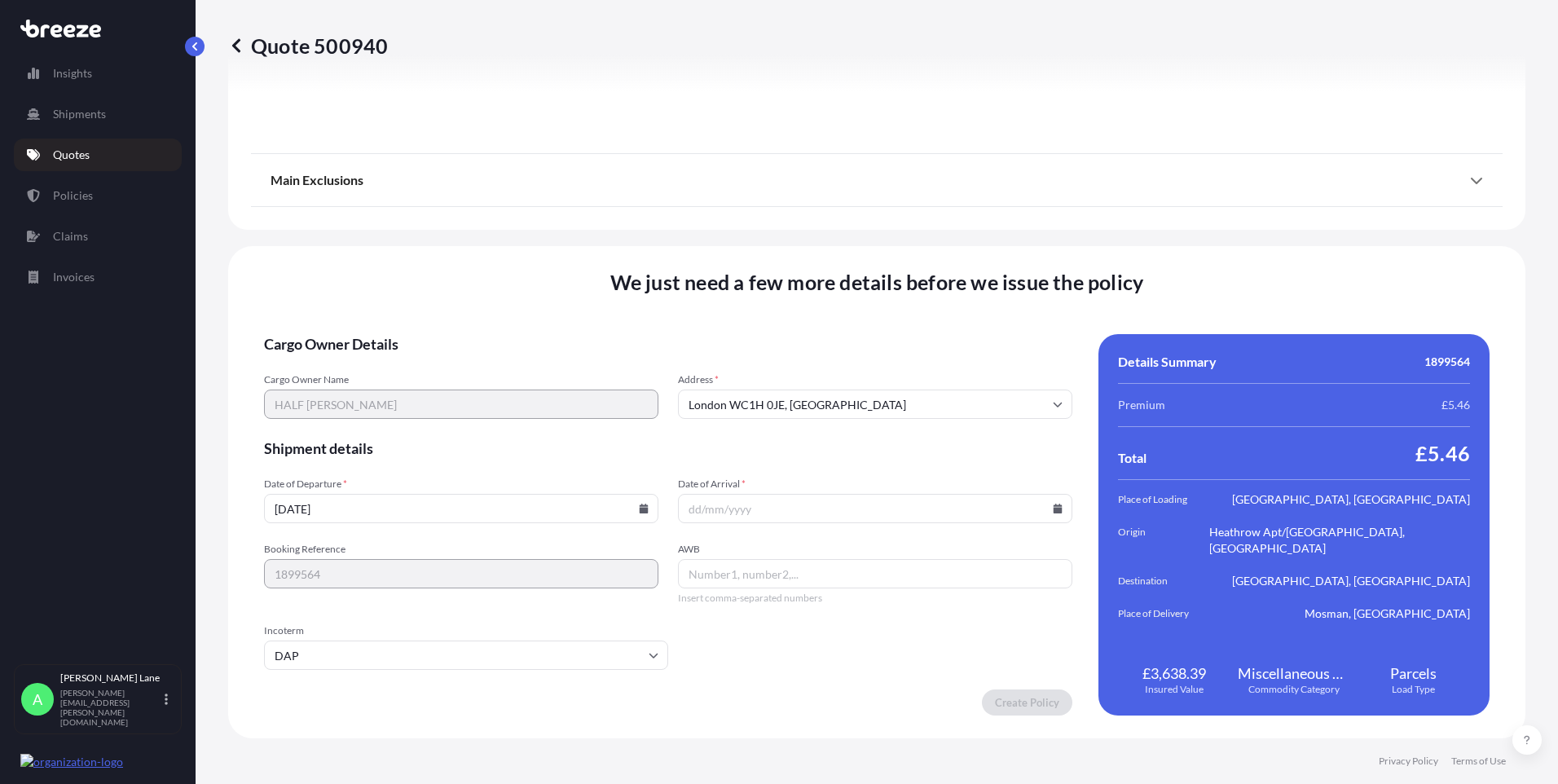
drag, startPoint x: 909, startPoint y: 573, endPoint x: 890, endPoint y: 576, distance: 19.2
click at [906, 573] on input "AWB" at bounding box center [876, 574] width 395 height 29
paste input "1ZW074F30425358221"
type input "1ZW074F30425358221"
click at [1044, 507] on input "Date of Arrival *" at bounding box center [876, 508] width 395 height 29
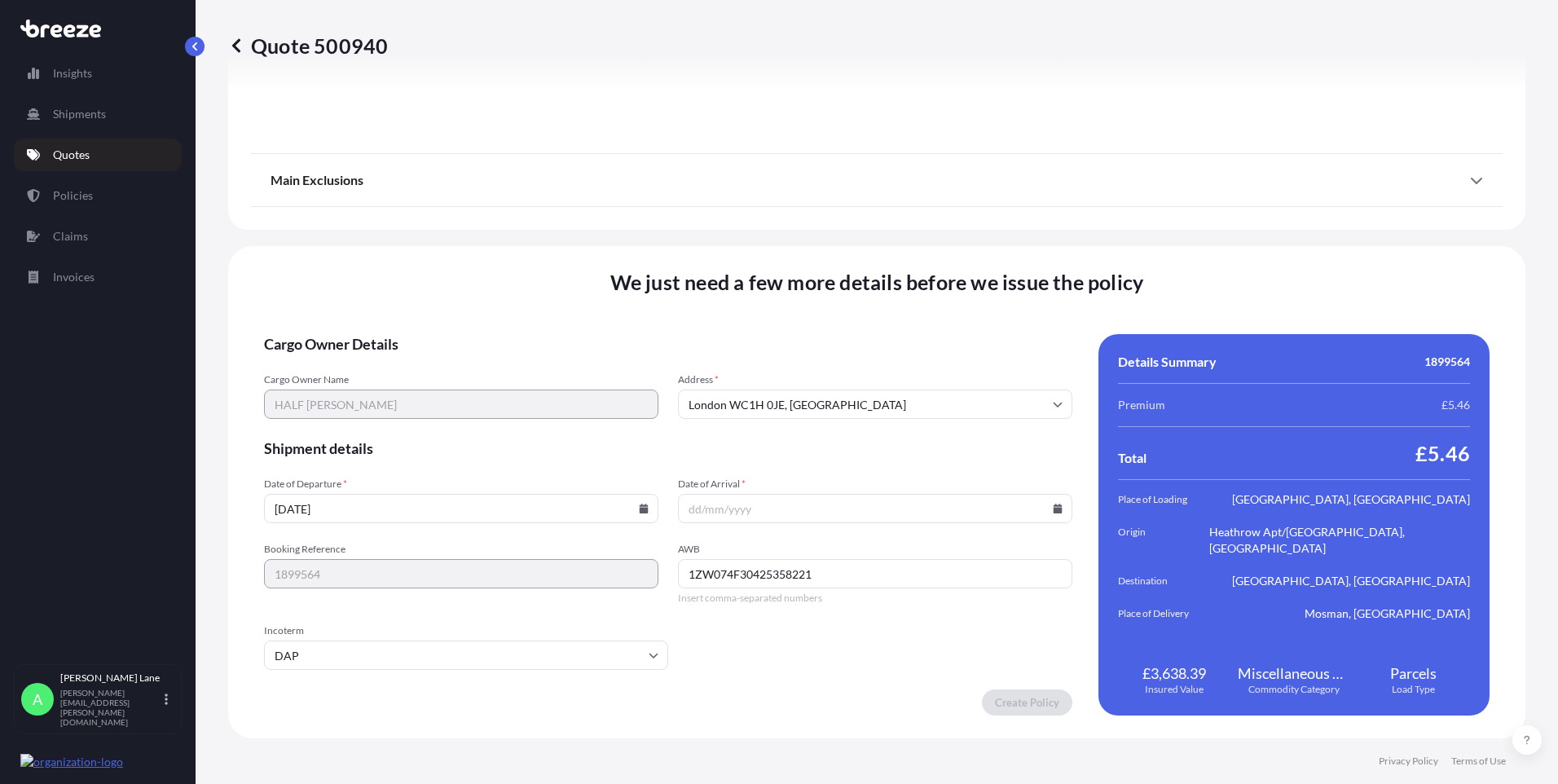
click at [1053, 507] on icon at bounding box center [1057, 508] width 9 height 10
click at [751, 364] on button "13" at bounding box center [755, 363] width 27 height 26
type input "[DATE]"
